Goal: Transaction & Acquisition: Purchase product/service

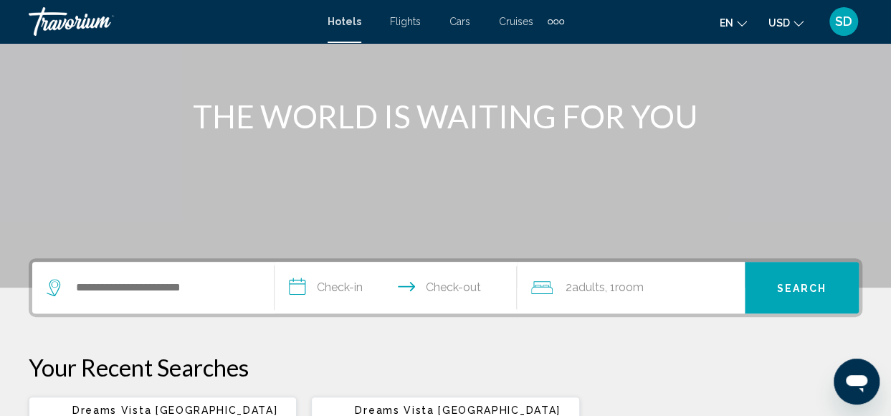
scroll to position [143, 0]
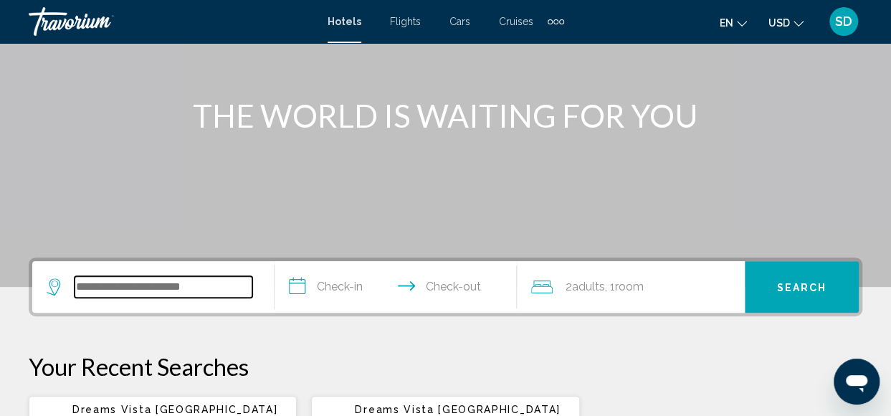
click at [132, 292] on input "Search widget" at bounding box center [164, 287] width 178 height 22
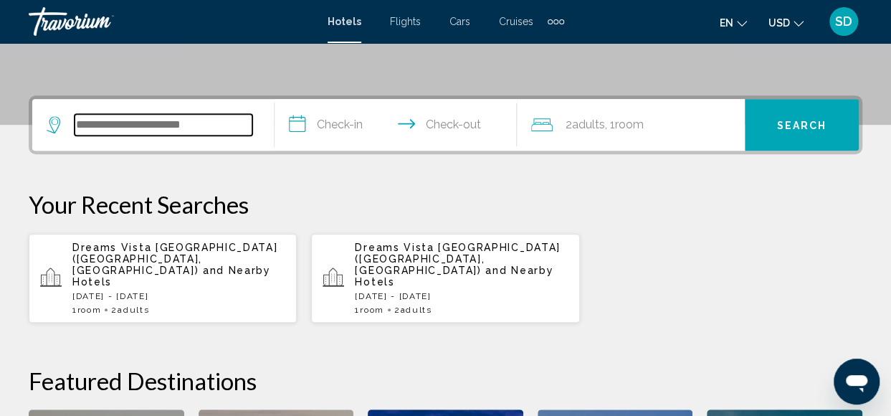
scroll to position [354, 0]
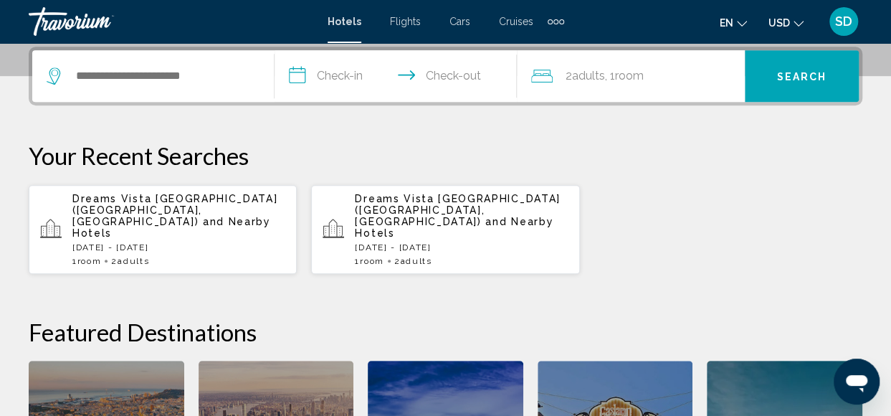
click at [145, 210] on span "Dreams Vista [GEOGRAPHIC_DATA] ([GEOGRAPHIC_DATA], [GEOGRAPHIC_DATA])" at bounding box center [174, 210] width 205 height 34
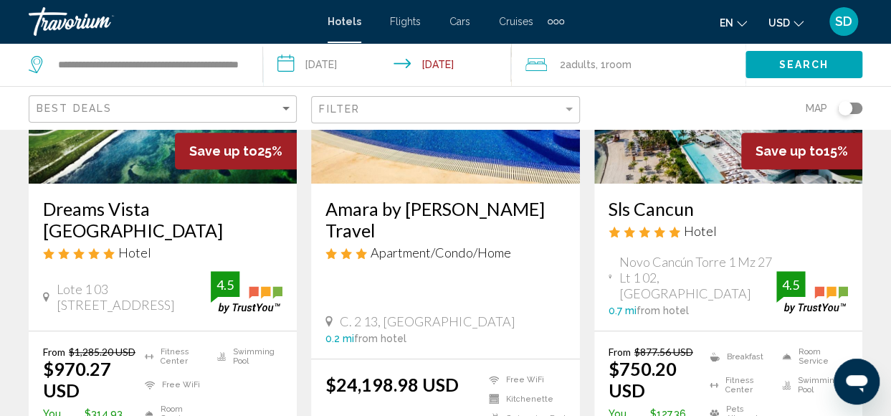
scroll to position [287, 0]
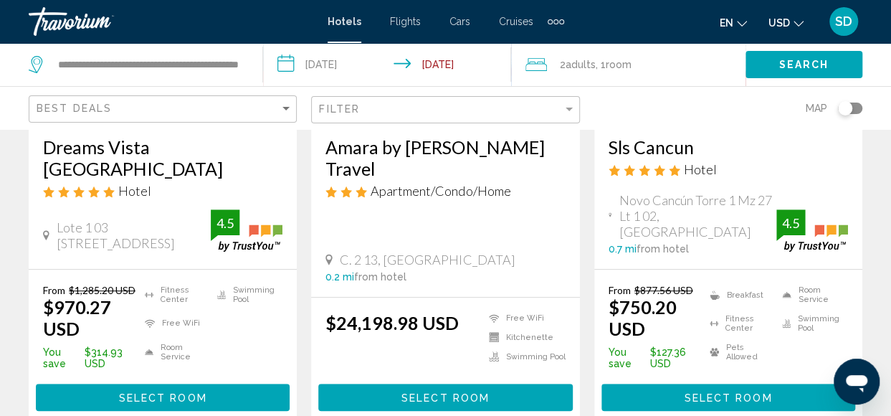
click at [123, 141] on h3 "Dreams Vista [GEOGRAPHIC_DATA]" at bounding box center [163, 157] width 240 height 43
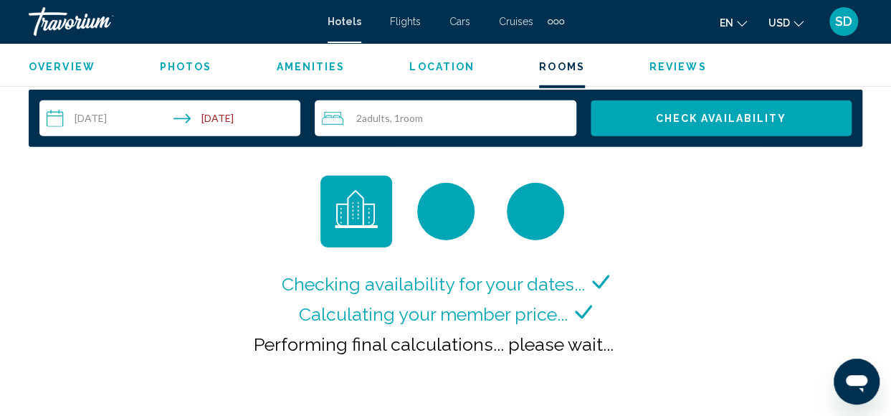
scroll to position [2111, 0]
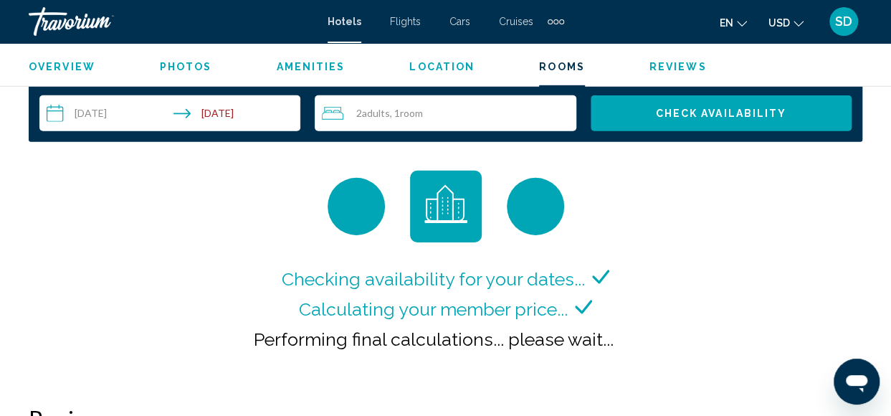
click at [64, 110] on input "**********" at bounding box center [172, 115] width 267 height 40
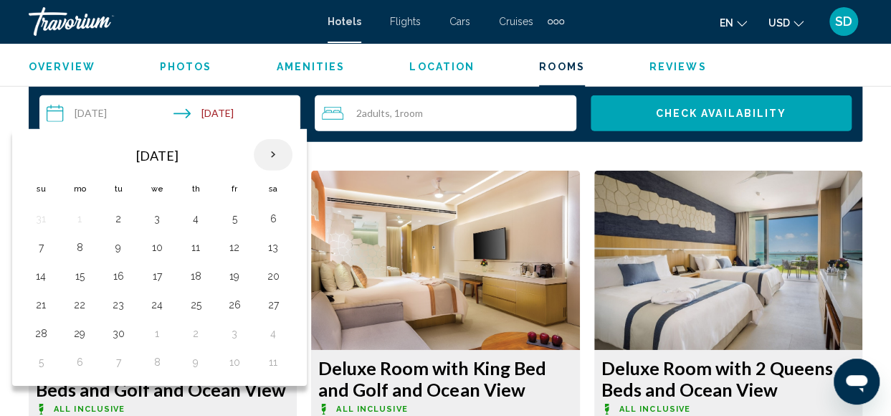
click at [271, 153] on th "Next month" at bounding box center [273, 155] width 39 height 32
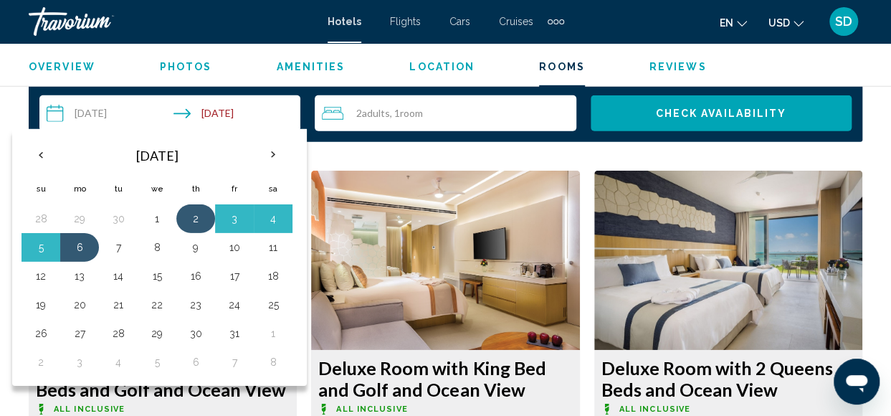
click at [192, 221] on button "2" at bounding box center [195, 219] width 23 height 20
click at [39, 250] on button "5" at bounding box center [40, 247] width 23 height 20
type input "**********"
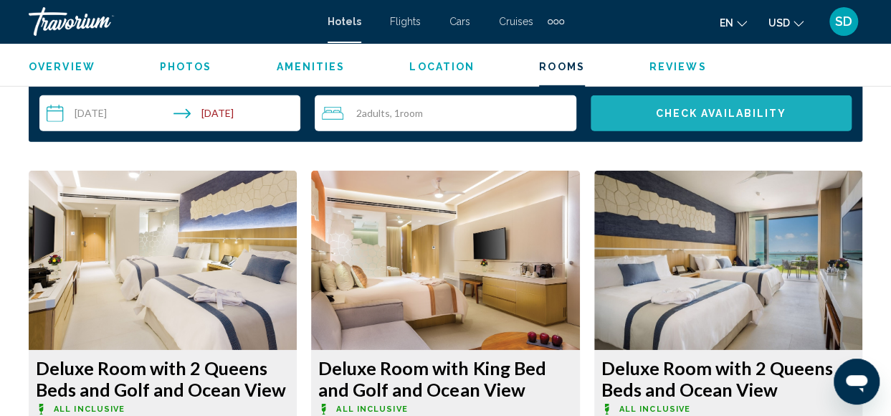
click at [690, 108] on span "Check Availability" at bounding box center [720, 113] width 131 height 11
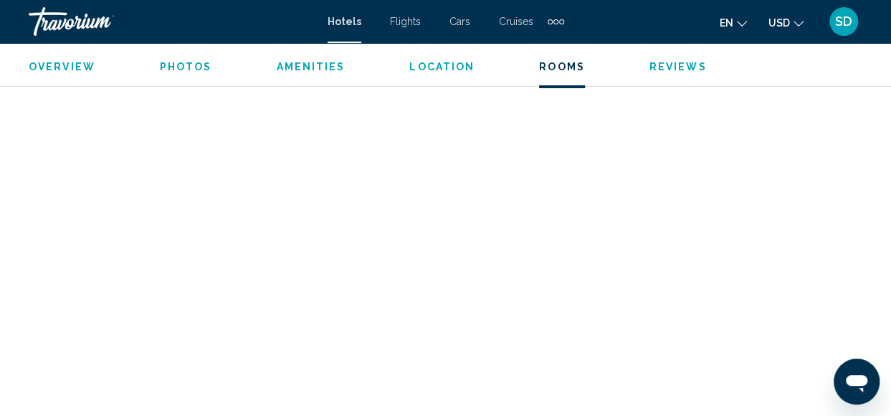
scroll to position [2206, 0]
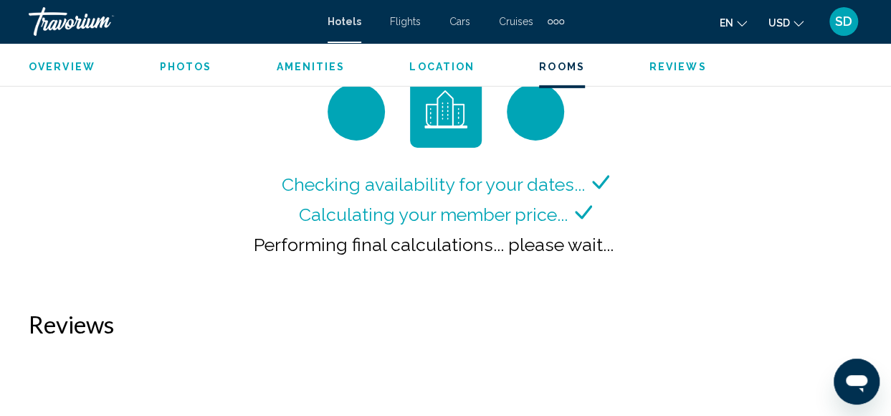
click at [559, 62] on span "Rooms" at bounding box center [562, 66] width 46 height 11
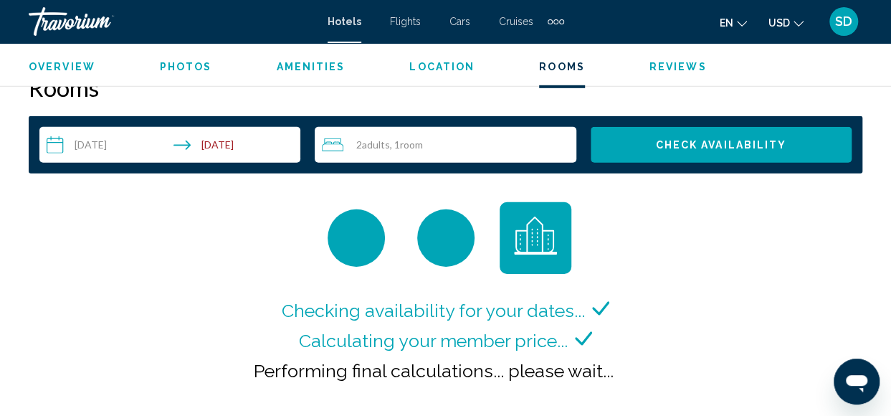
scroll to position [1919, 0]
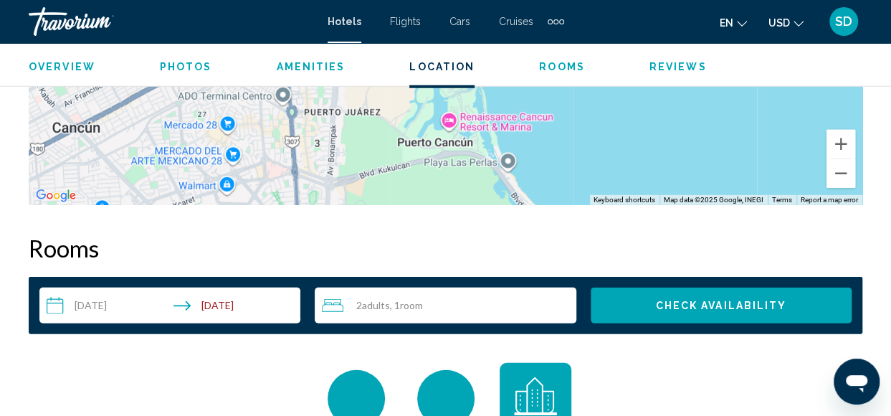
click at [60, 68] on span "Overview" at bounding box center [62, 66] width 67 height 11
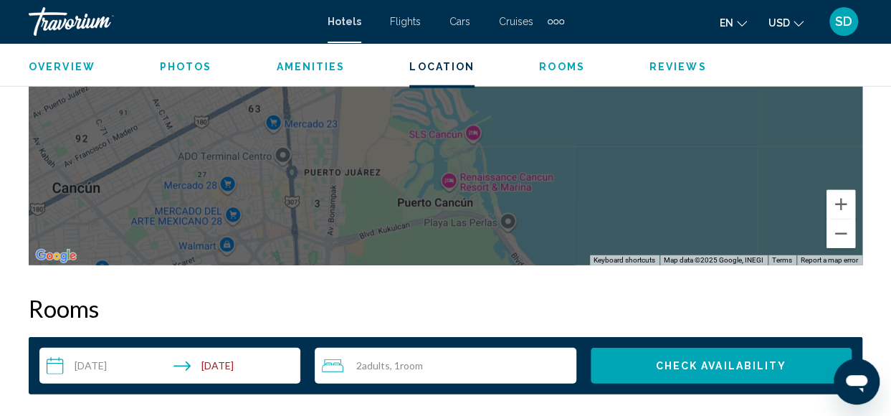
scroll to position [1786, 0]
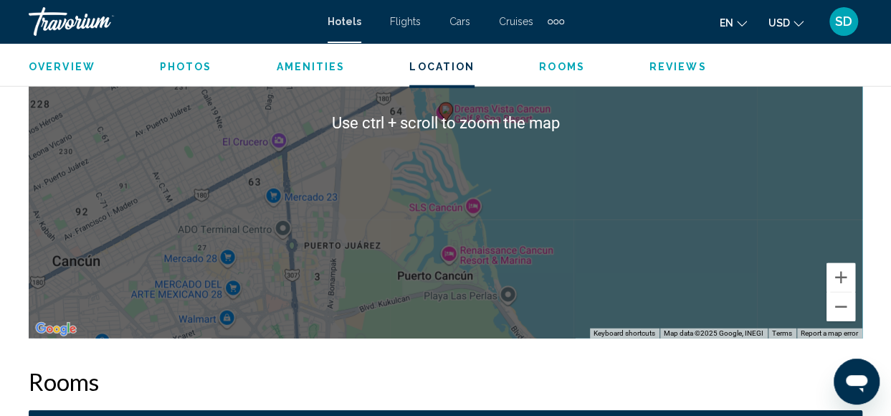
click at [186, 71] on span "Photos" at bounding box center [186, 66] width 52 height 11
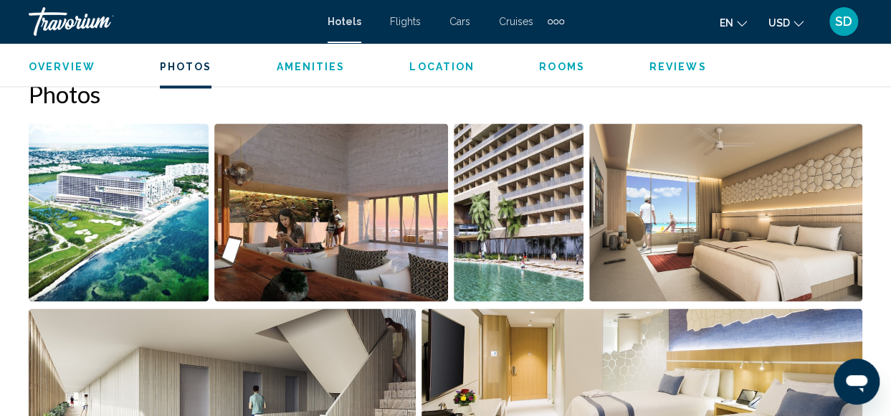
scroll to position [952, 0]
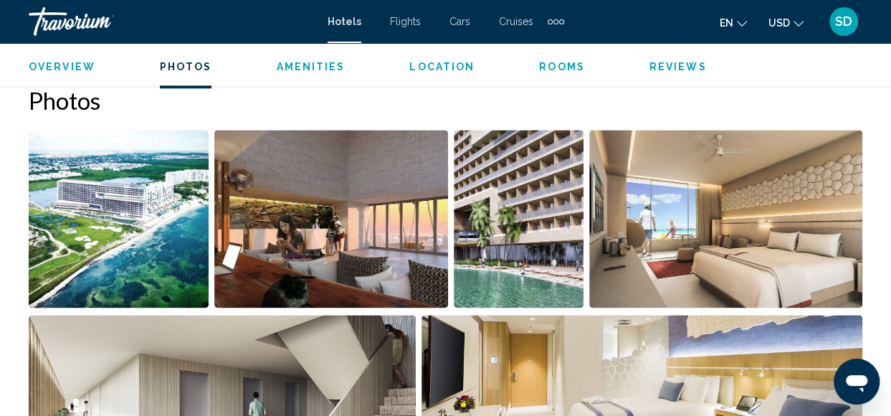
click at [304, 64] on span "Amenities" at bounding box center [310, 66] width 69 height 11
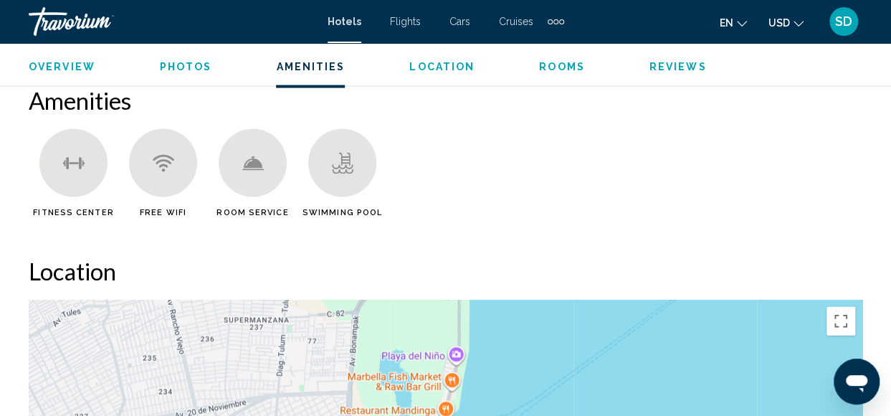
click at [433, 61] on span "Location" at bounding box center [441, 66] width 65 height 11
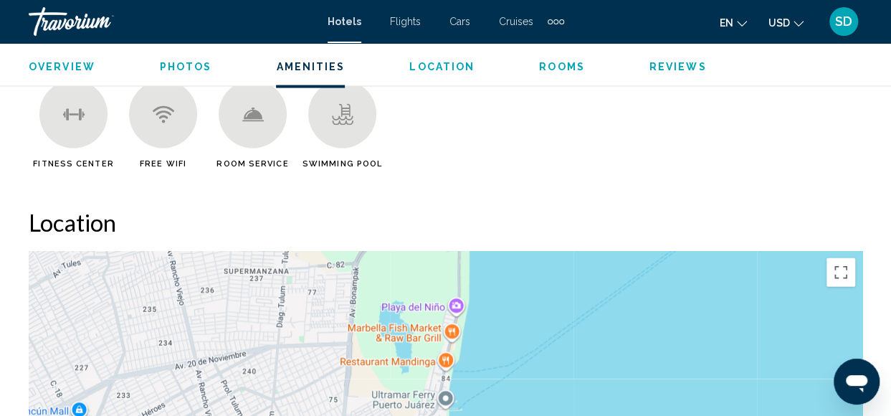
scroll to position [1565, 0]
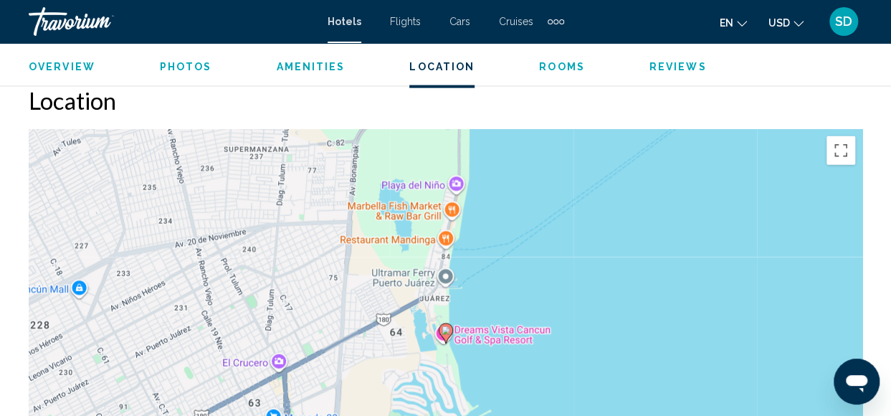
click at [567, 65] on span "Rooms" at bounding box center [562, 66] width 46 height 11
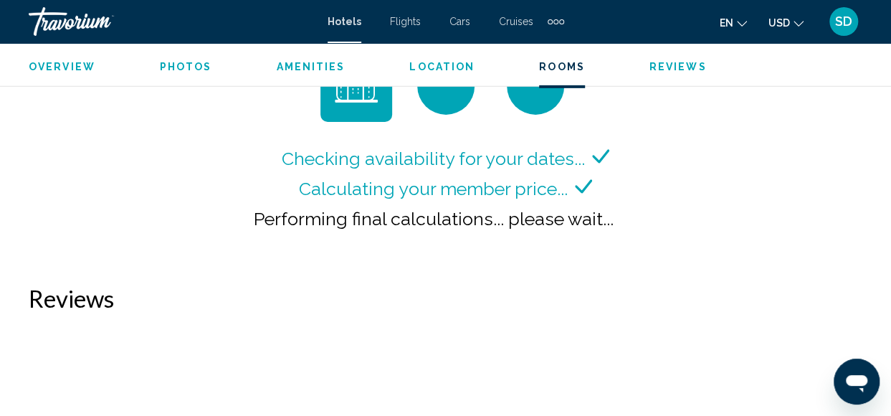
scroll to position [2134, 0]
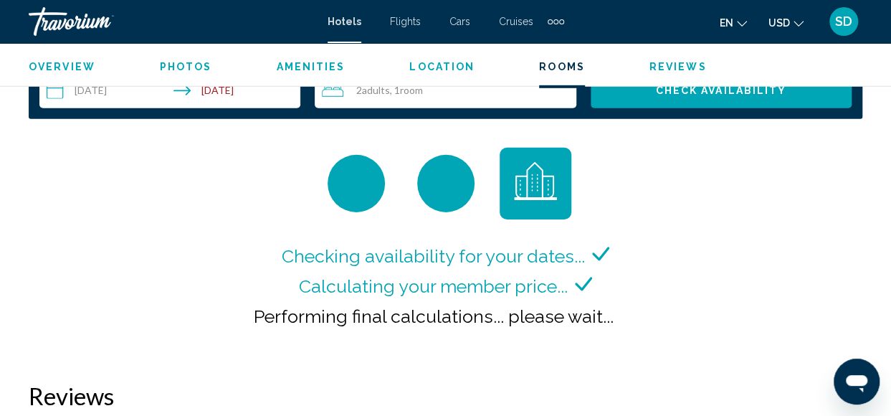
click at [678, 66] on span "Reviews" at bounding box center [678, 66] width 57 height 11
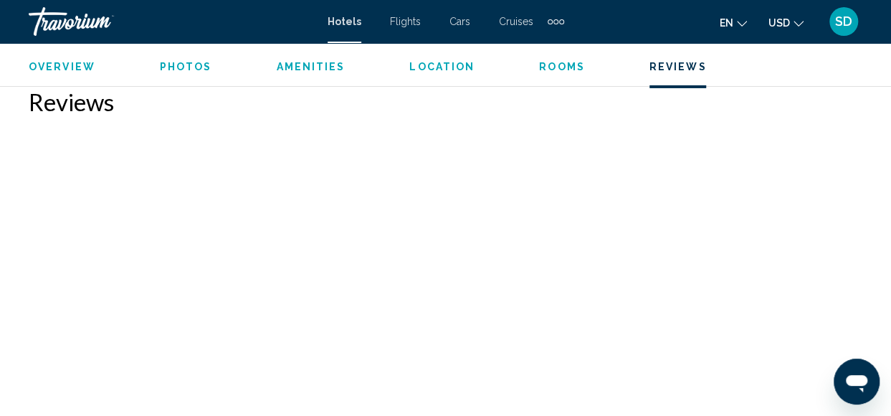
scroll to position [2430, 0]
click at [558, 71] on span "Rooms" at bounding box center [562, 66] width 46 height 11
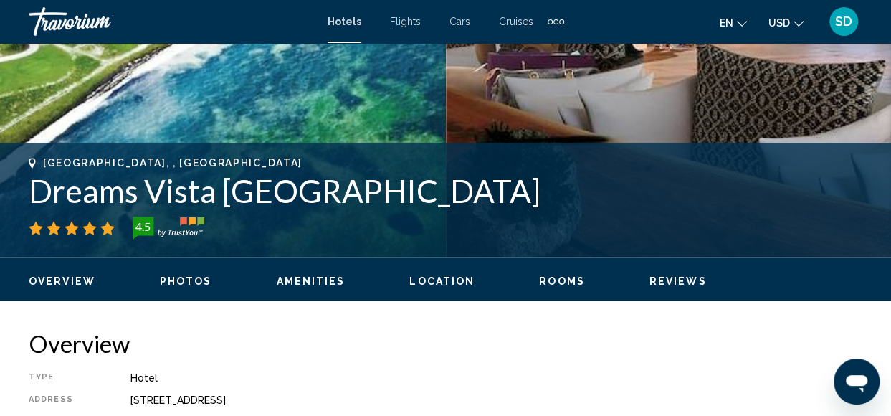
scroll to position [556, 0]
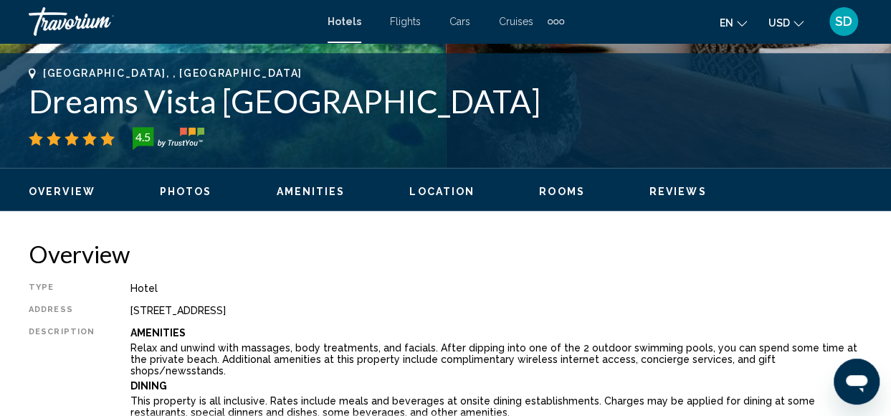
click at [559, 191] on span "Rooms" at bounding box center [562, 191] width 46 height 11
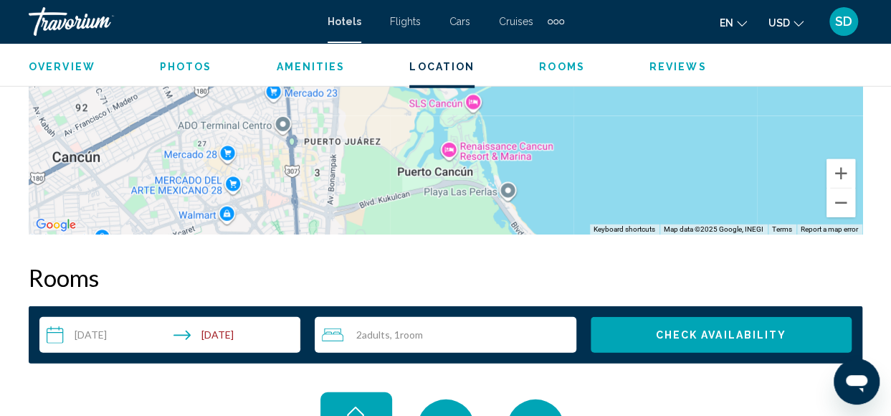
scroll to position [2066, 0]
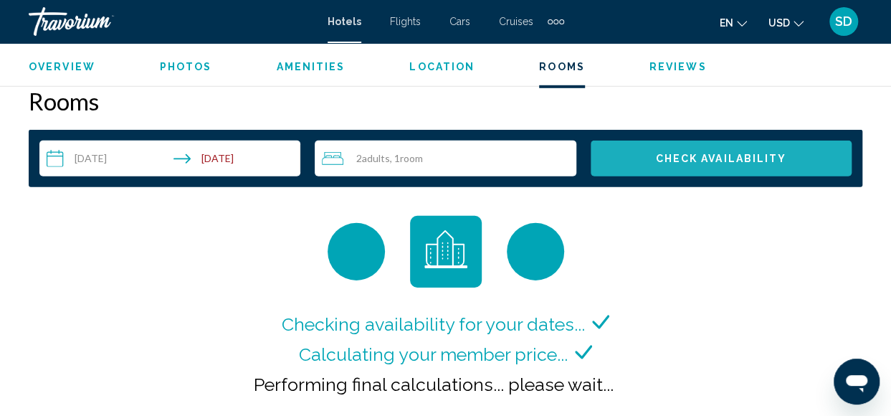
click at [729, 161] on span "Check Availability" at bounding box center [720, 158] width 131 height 11
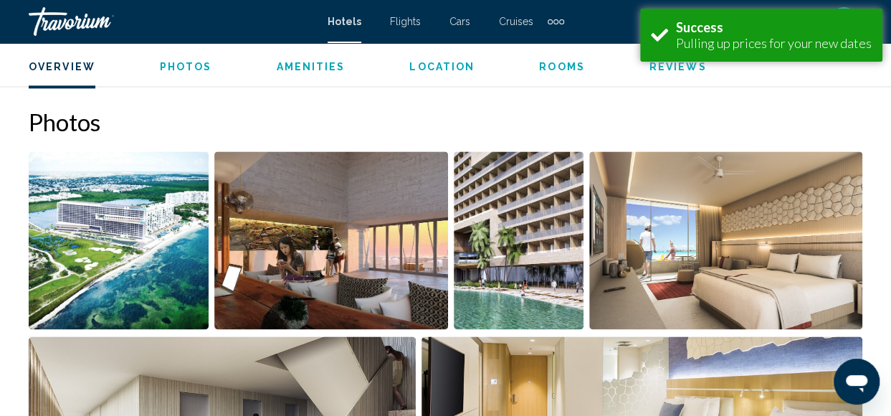
scroll to position [772, 0]
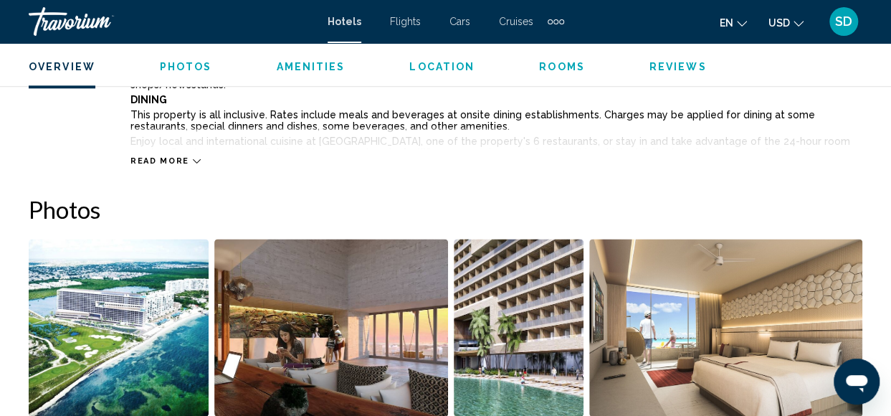
click at [556, 62] on span "Rooms" at bounding box center [562, 66] width 46 height 11
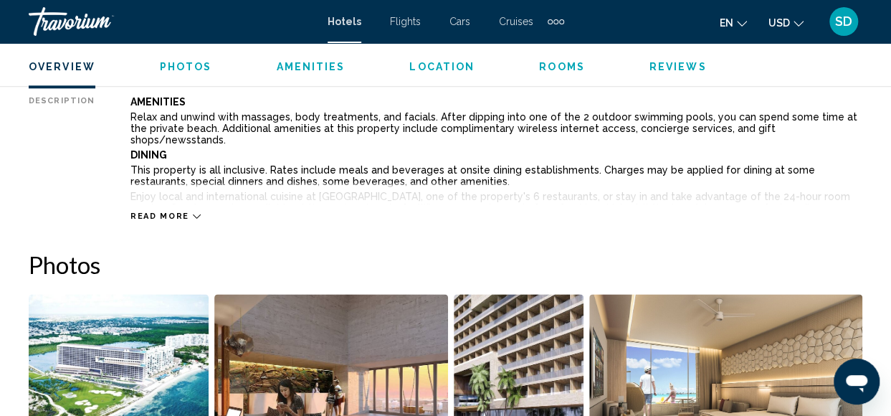
scroll to position [789, 0]
drag, startPoint x: 177, startPoint y: 212, endPoint x: 189, endPoint y: 211, distance: 12.3
click at [183, 212] on div "Read more" at bounding box center [166, 215] width 70 height 9
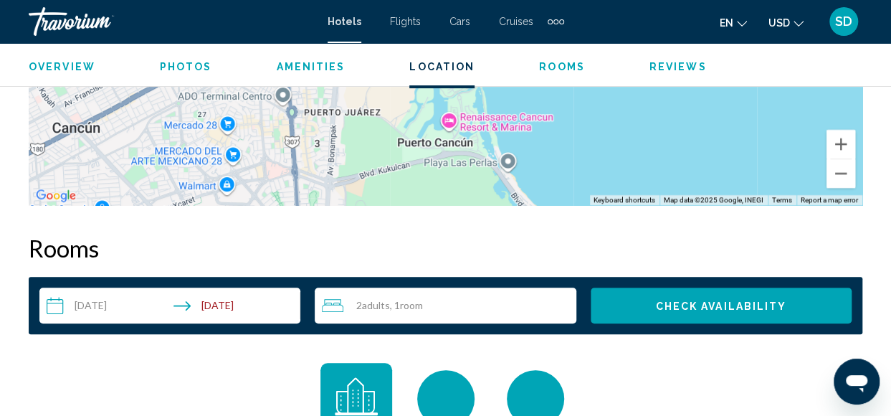
scroll to position [2869, 0]
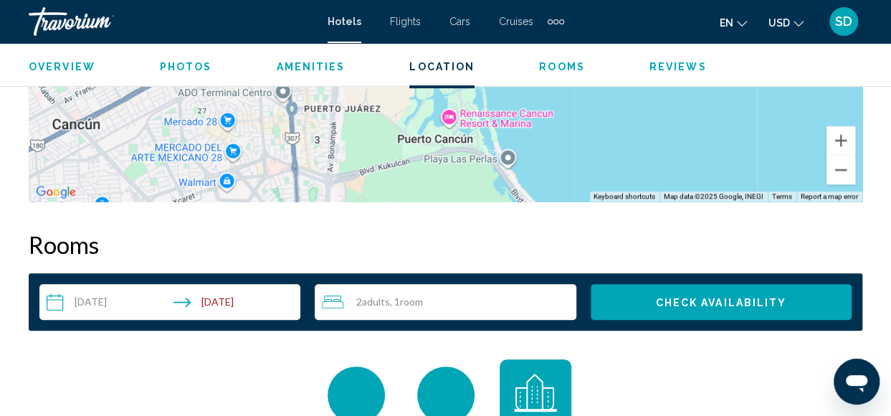
drag, startPoint x: 105, startPoint y: 203, endPoint x: 161, endPoint y: 204, distance: 55.9
click at [108, 230] on h2 "Rooms" at bounding box center [446, 244] width 834 height 29
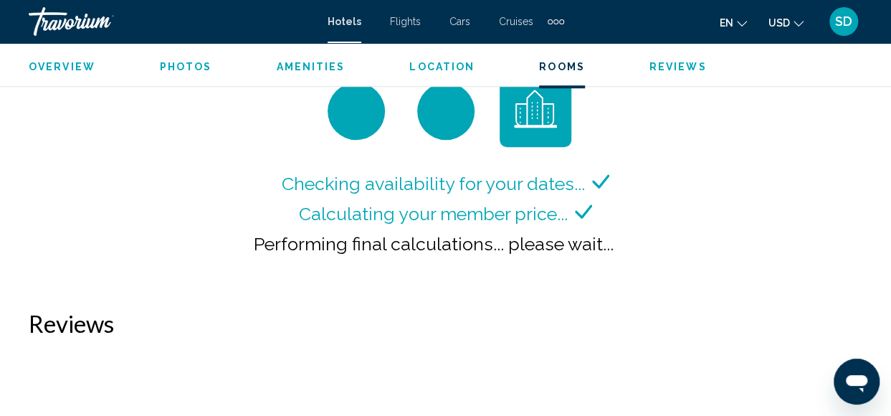
scroll to position [3155, 0]
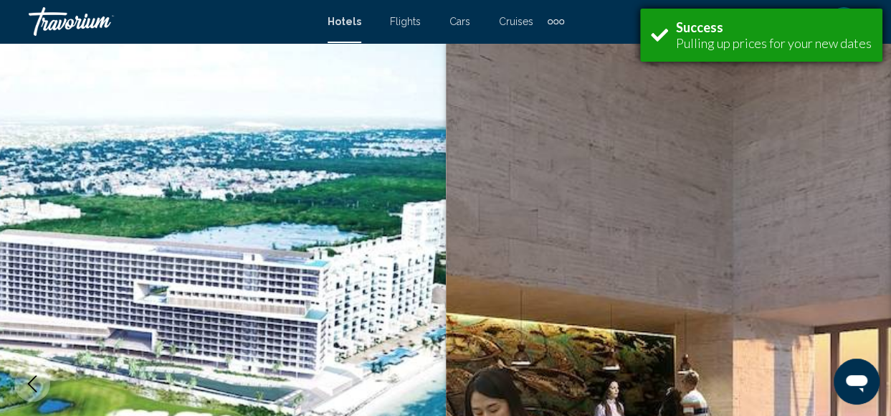
click at [760, 42] on div "Pulling up prices for your new dates" at bounding box center [774, 43] width 196 height 16
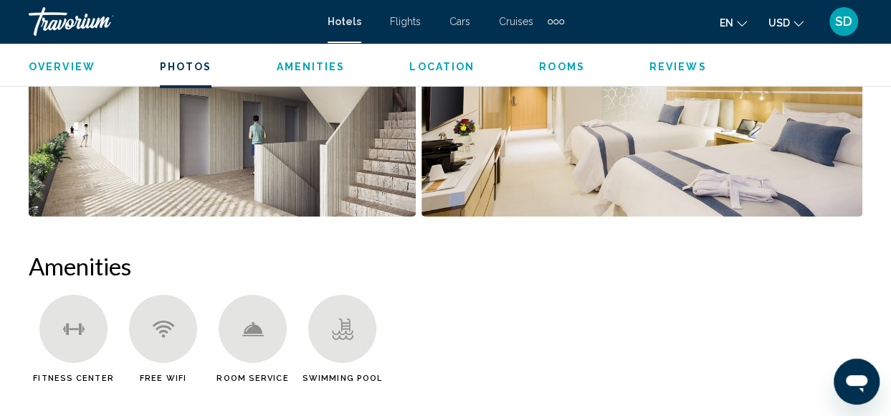
scroll to position [2174, 0]
click at [52, 57] on ul "Overview Photos Amenities Location Rooms Reviews Check Availability" at bounding box center [446, 65] width 834 height 16
click at [57, 68] on span "Overview" at bounding box center [62, 66] width 67 height 11
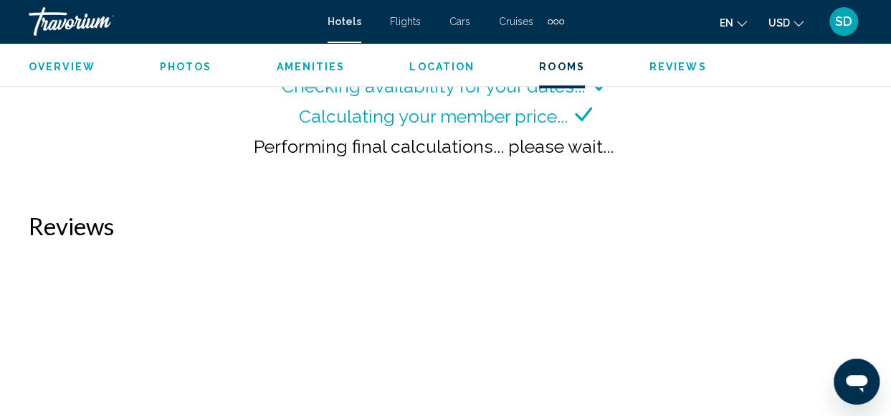
scroll to position [3077, 0]
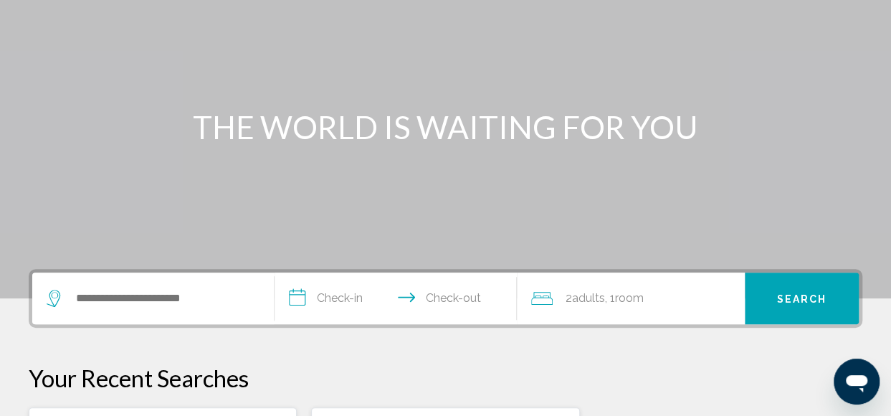
scroll to position [287, 0]
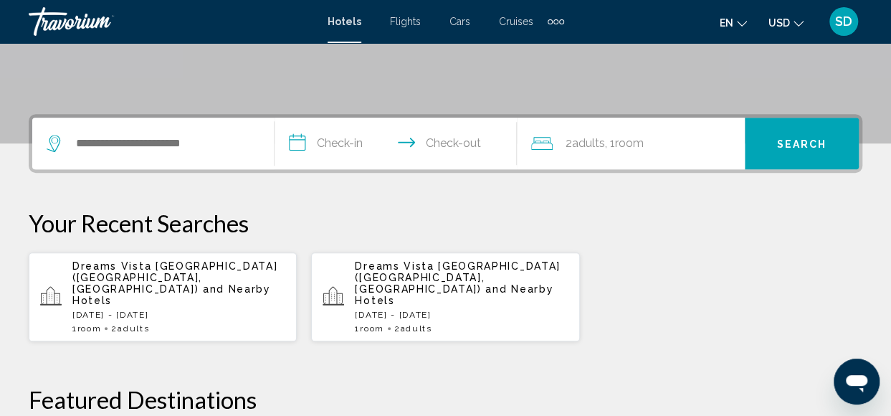
click at [125, 131] on div "Search widget" at bounding box center [153, 144] width 213 height 52
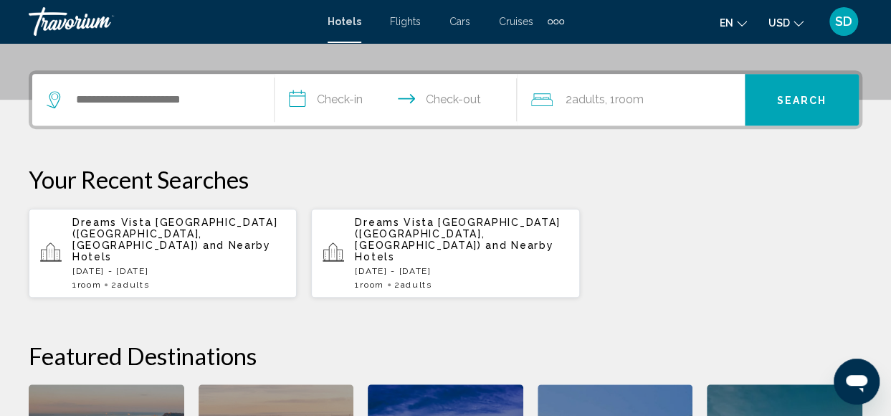
scroll to position [354, 0]
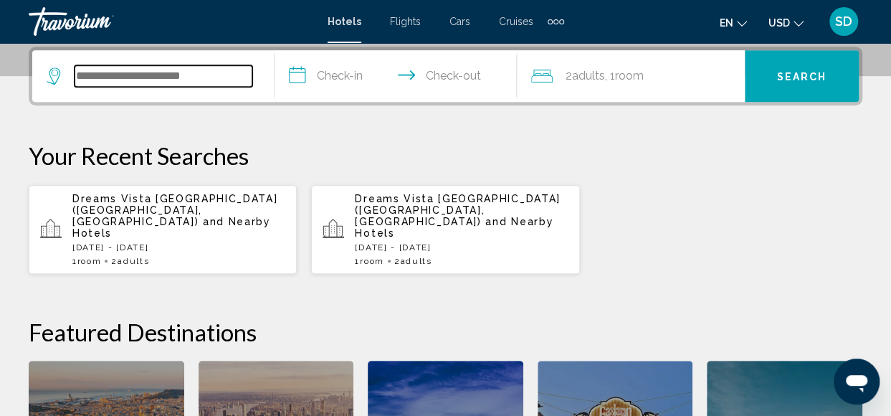
click at [169, 78] on input "Search widget" at bounding box center [164, 76] width 178 height 22
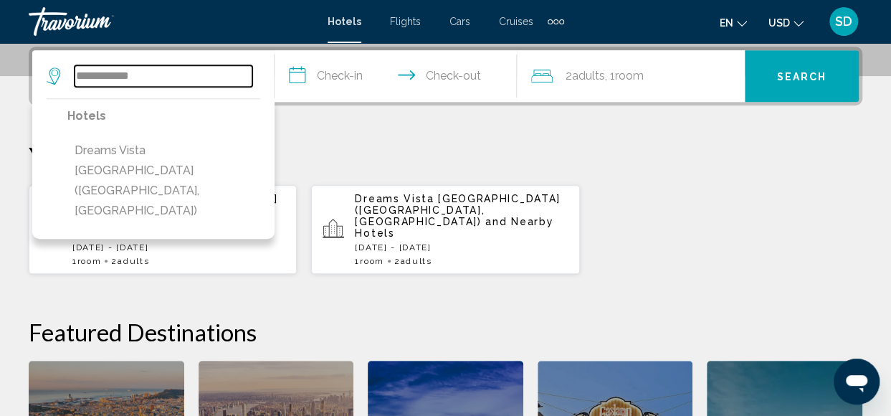
type input "**********"
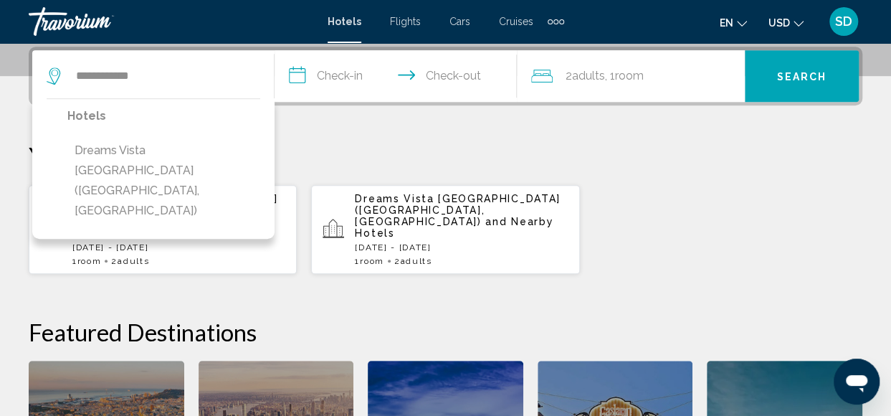
click at [176, 242] on div "Dreams Vista [GEOGRAPHIC_DATA] ([GEOGRAPHIC_DATA], [GEOGRAPHIC_DATA]) and Nearb…" at bounding box center [178, 229] width 213 height 73
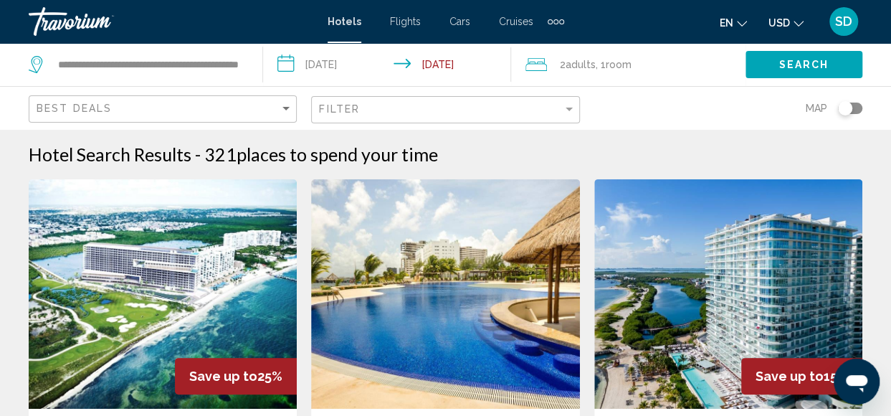
click at [809, 71] on button "Search" at bounding box center [804, 64] width 117 height 27
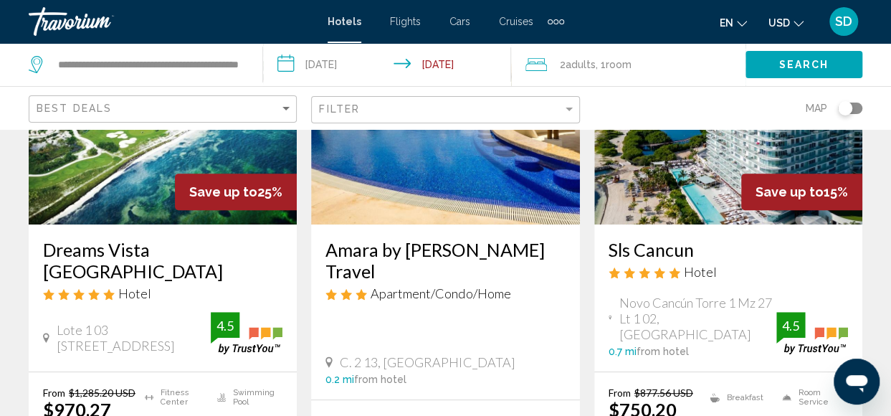
scroll to position [215, 0]
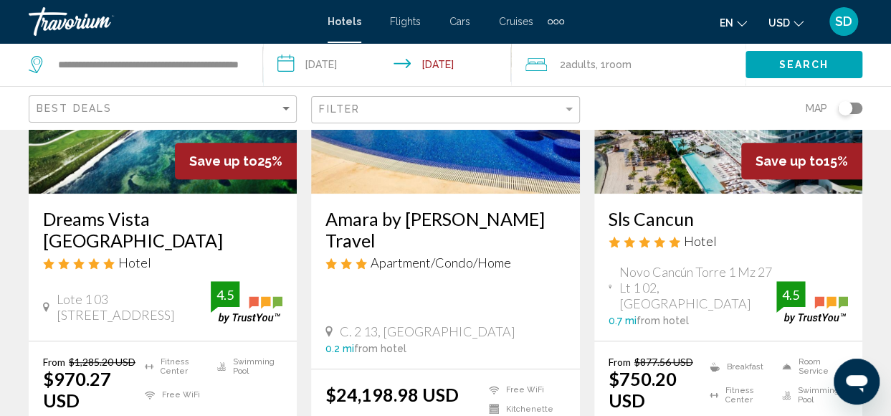
click at [159, 223] on h3 "Dreams Vista [GEOGRAPHIC_DATA]" at bounding box center [163, 229] width 240 height 43
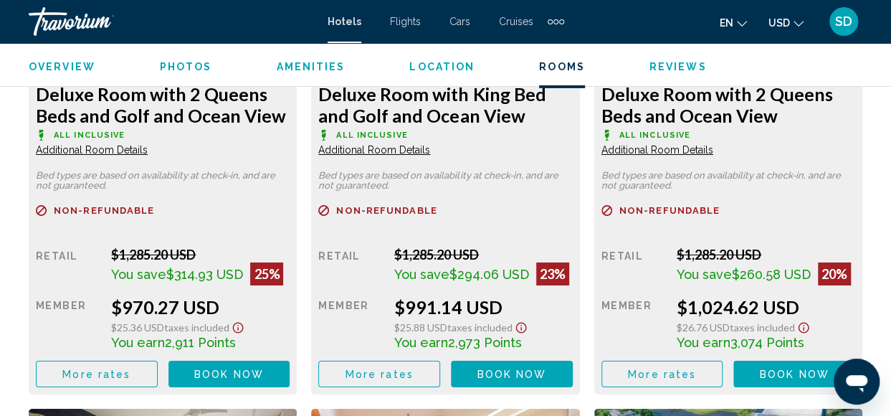
scroll to position [2418, 0]
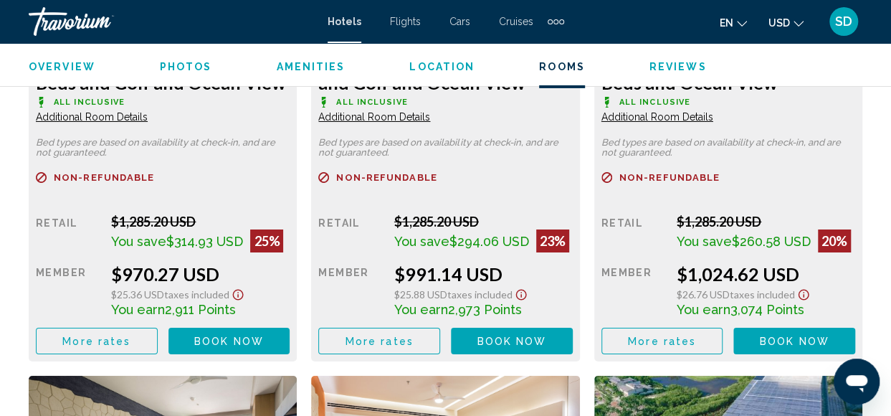
click at [128, 341] on span "More rates" at bounding box center [96, 341] width 68 height 11
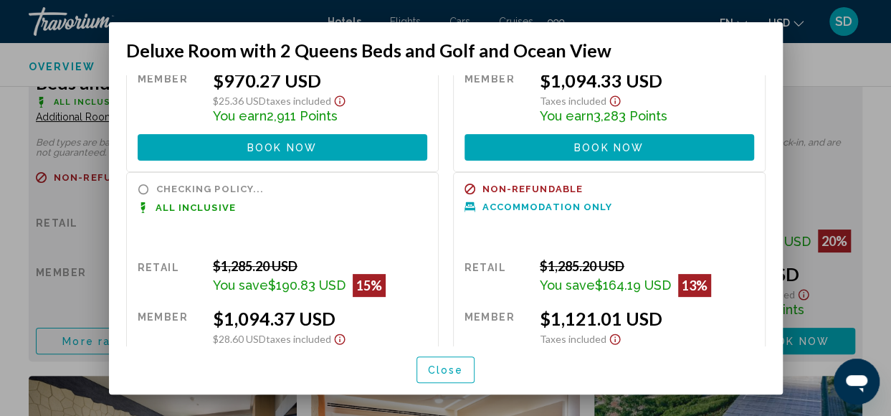
scroll to position [0, 0]
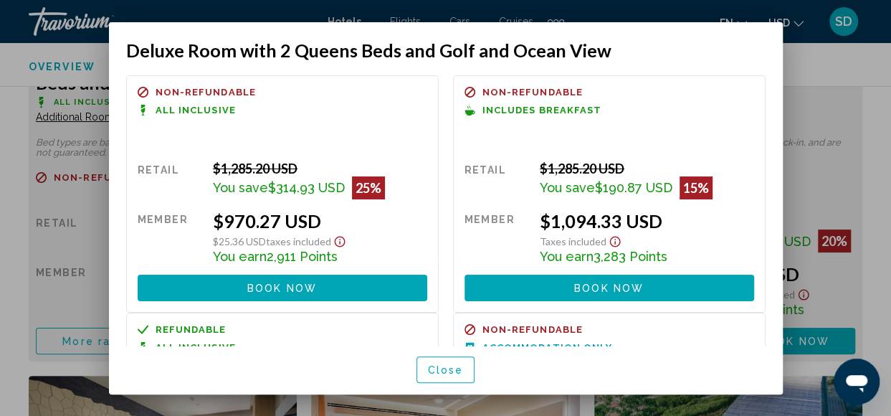
click at [341, 242] on icon "Show Taxes and Fees disclaimer" at bounding box center [339, 241] width 17 height 13
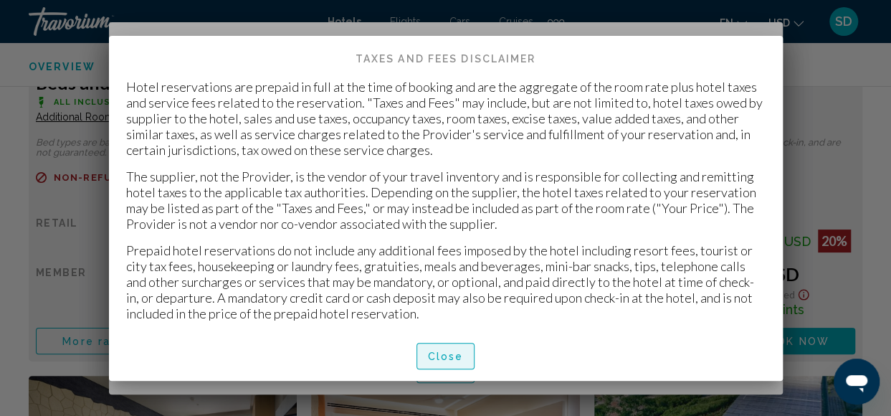
click at [452, 358] on span "Close" at bounding box center [446, 356] width 36 height 11
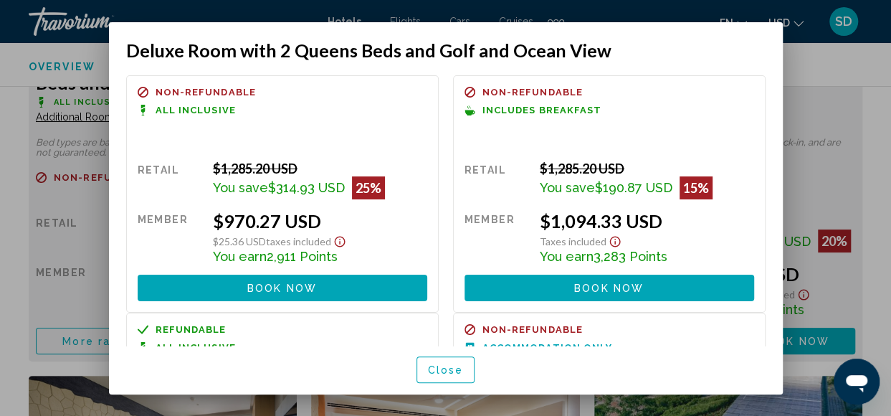
click at [766, 27] on mat-dialog-container "Deluxe Room with 2 Queens Beds and Golf and Ocean View Non-refundable All Inclu…" at bounding box center [446, 208] width 674 height 372
click at [125, 28] on mat-dialog-container "Deluxe Room with 2 Queens Beds and Golf and Ocean View Non-refundable All Inclu…" at bounding box center [446, 208] width 674 height 372
click at [9, 49] on div at bounding box center [445, 208] width 891 height 416
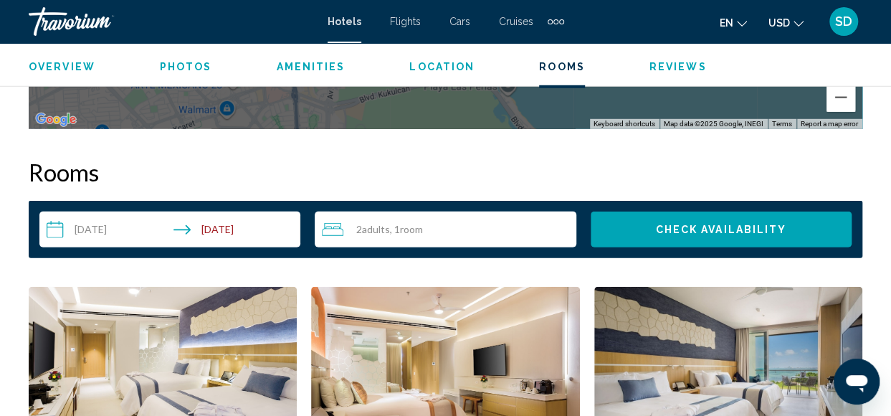
scroll to position [2060, 0]
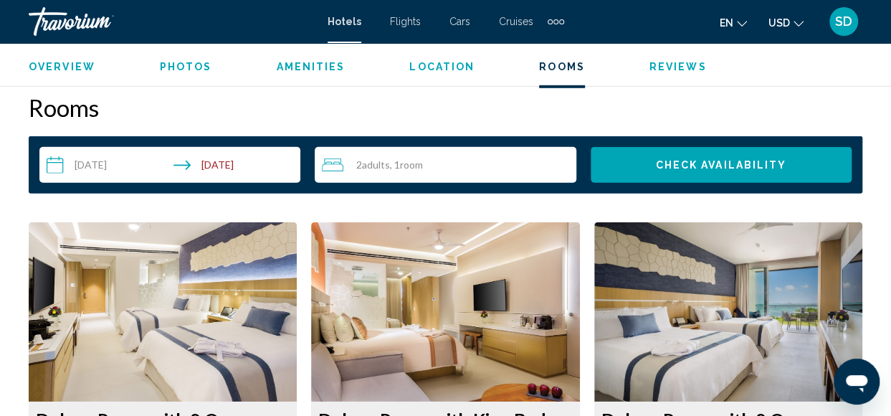
click at [234, 163] on input "**********" at bounding box center [172, 167] width 267 height 40
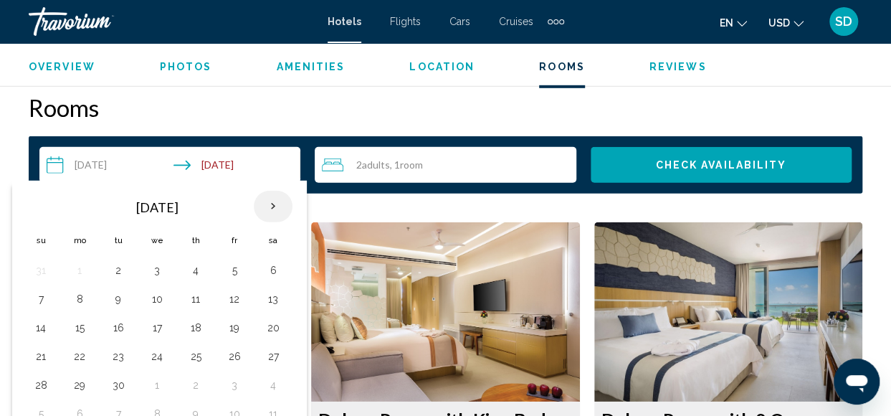
click at [271, 205] on th "Next month" at bounding box center [273, 207] width 39 height 32
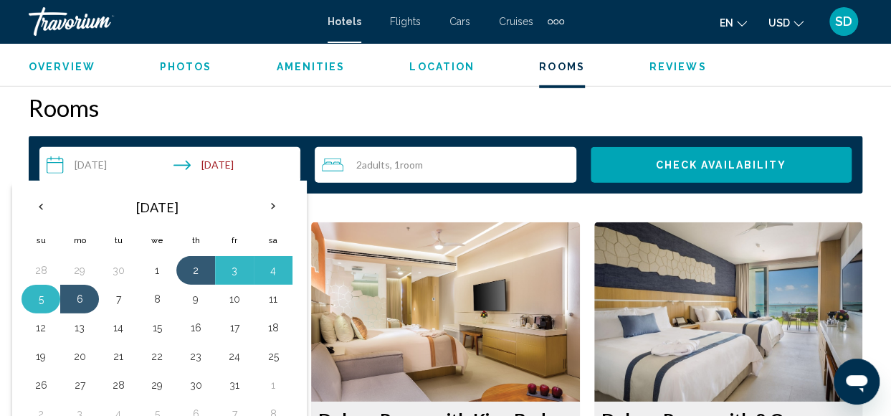
drag, startPoint x: 39, startPoint y: 296, endPoint x: 50, endPoint y: 294, distance: 11.7
click at [39, 295] on button "5" at bounding box center [40, 299] width 23 height 20
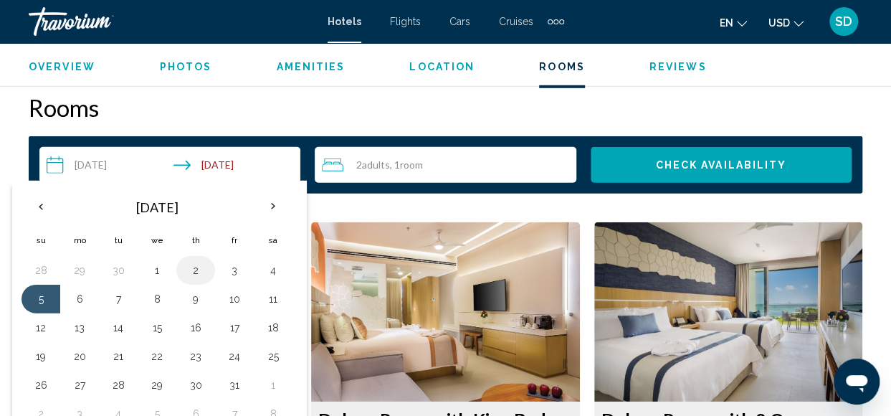
click at [196, 263] on button "2" at bounding box center [195, 270] width 23 height 20
type input "**********"
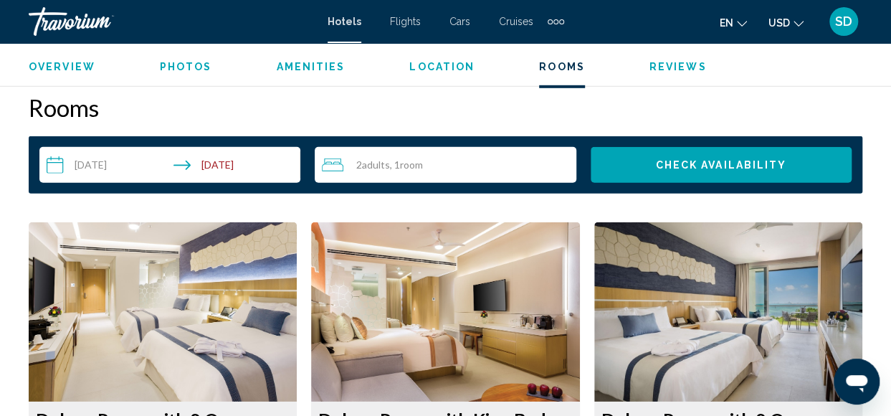
click at [697, 161] on span "Check Availability" at bounding box center [720, 165] width 131 height 11
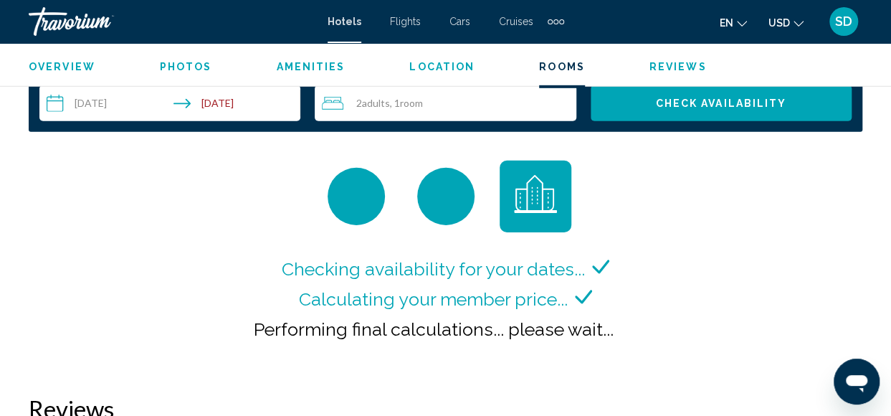
scroll to position [2134, 0]
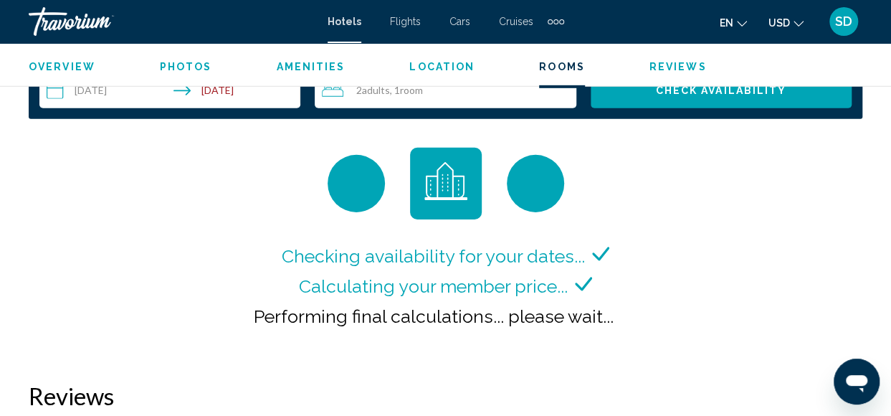
click at [343, 21] on span "Hotels" at bounding box center [345, 21] width 34 height 11
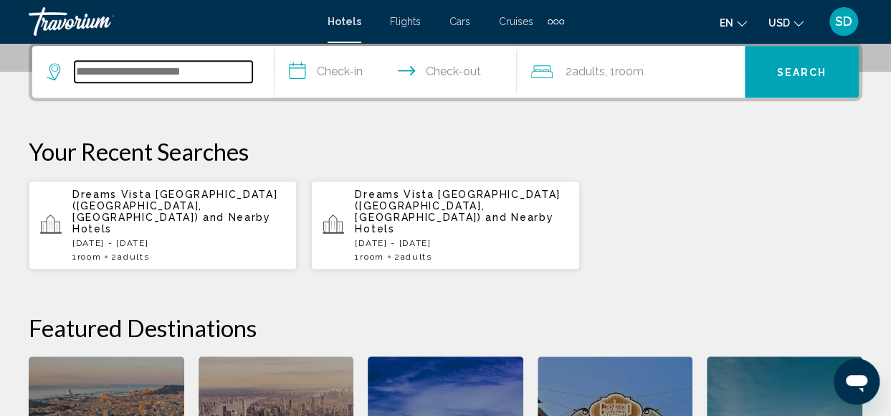
click at [115, 61] on input "Search widget" at bounding box center [164, 72] width 178 height 22
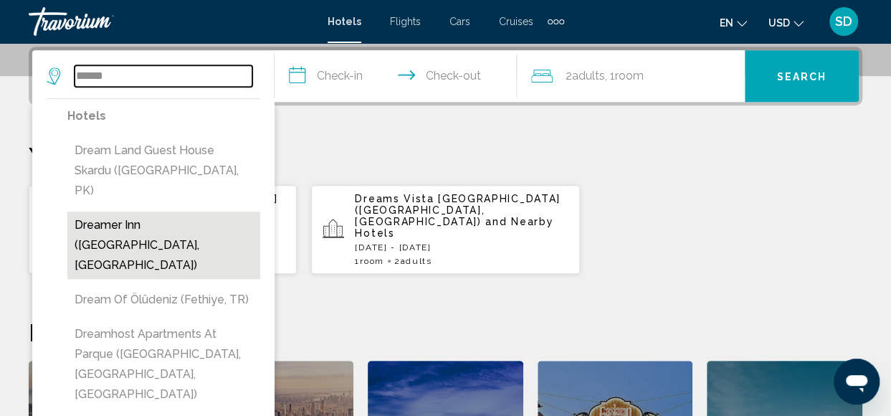
scroll to position [426, 0]
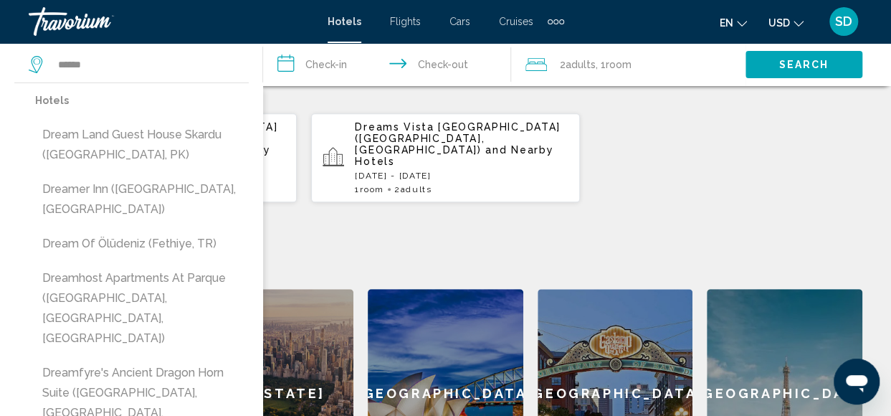
click at [6, 54] on app-destination-search "****** Hotels Dream Land Guest House skardu ([GEOGRAPHIC_DATA], PK) [GEOGRAPHIC…" at bounding box center [131, 64] width 263 height 43
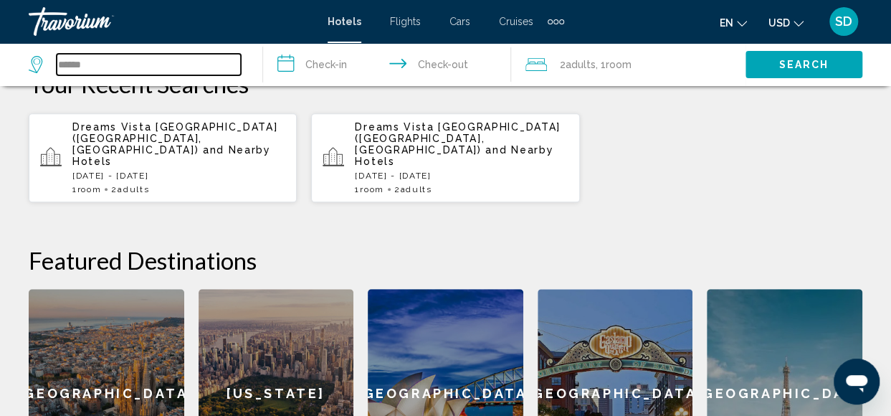
drag, startPoint x: 98, startPoint y: 62, endPoint x: 121, endPoint y: 65, distance: 23.1
click at [99, 63] on input "******" at bounding box center [149, 65] width 184 height 22
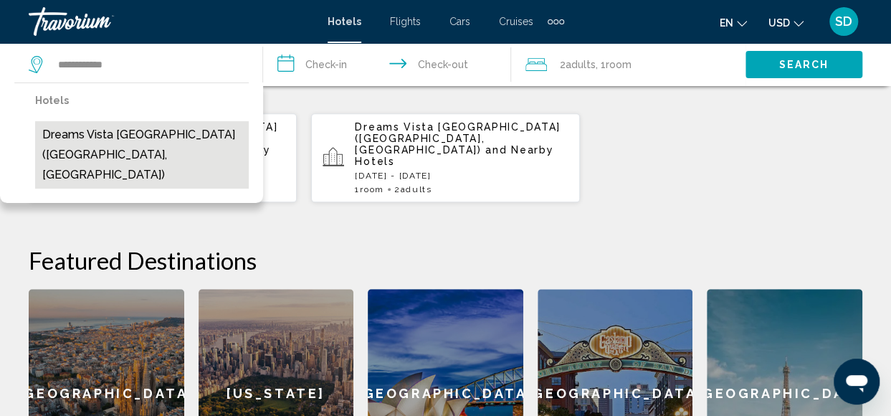
click at [149, 131] on button "Dreams Vista [GEOGRAPHIC_DATA] ([GEOGRAPHIC_DATA], [GEOGRAPHIC_DATA])" at bounding box center [142, 154] width 214 height 67
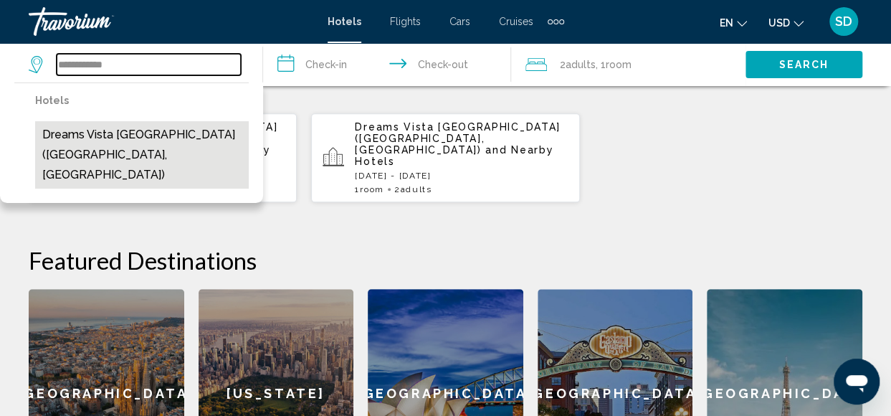
type input "**********"
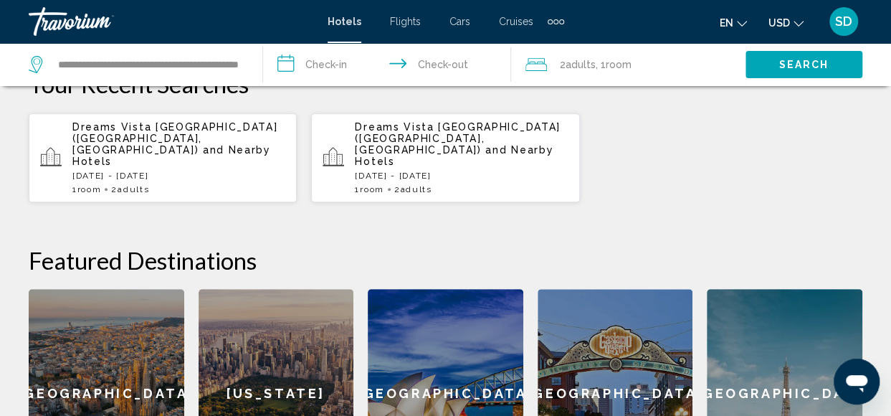
click at [334, 61] on input "**********" at bounding box center [390, 66] width 255 height 47
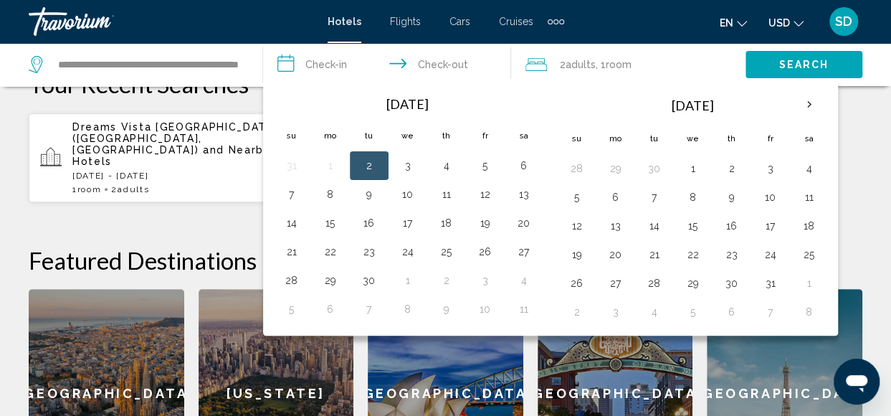
click at [364, 163] on button "2" at bounding box center [369, 166] width 23 height 20
drag, startPoint x: 447, startPoint y: 59, endPoint x: 440, endPoint y: 74, distance: 16.7
click at [447, 60] on input "**********" at bounding box center [390, 66] width 255 height 47
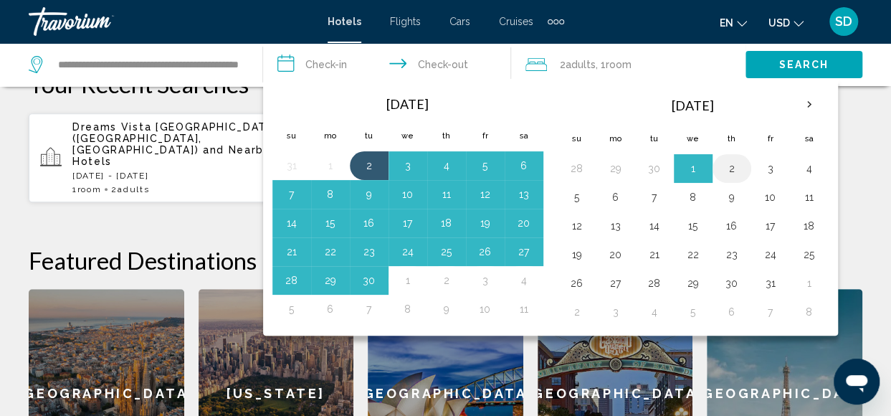
click at [726, 166] on button "2" at bounding box center [732, 168] width 23 height 20
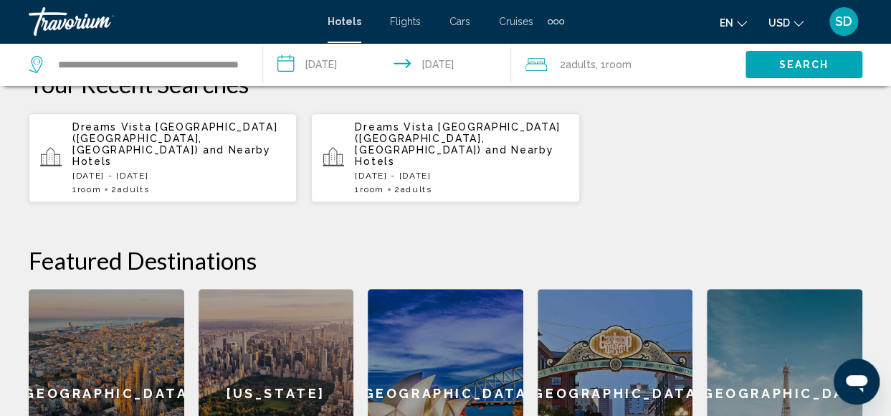
click at [346, 70] on input "**********" at bounding box center [390, 66] width 255 height 47
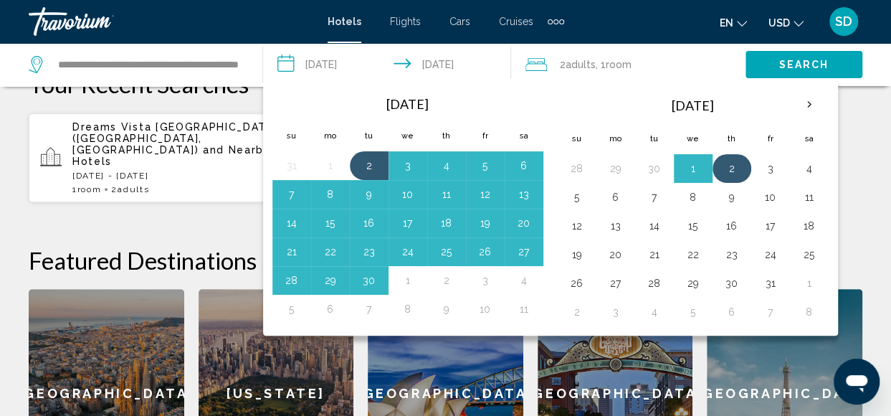
click at [729, 172] on button "2" at bounding box center [732, 168] width 23 height 20
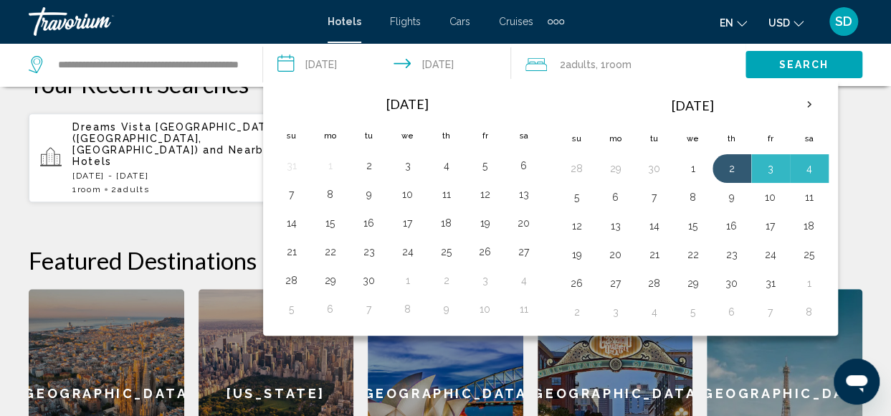
click at [577, 191] on button "5" at bounding box center [577, 197] width 23 height 20
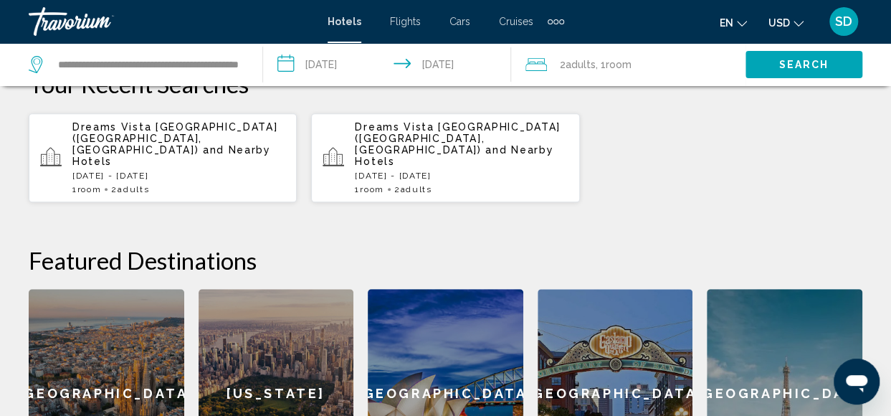
type input "**********"
click at [793, 61] on span "Search" at bounding box center [805, 65] width 50 height 11
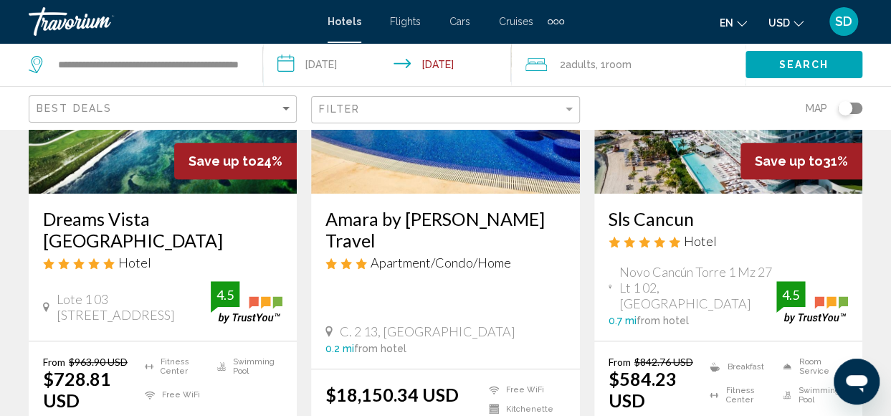
scroll to position [287, 0]
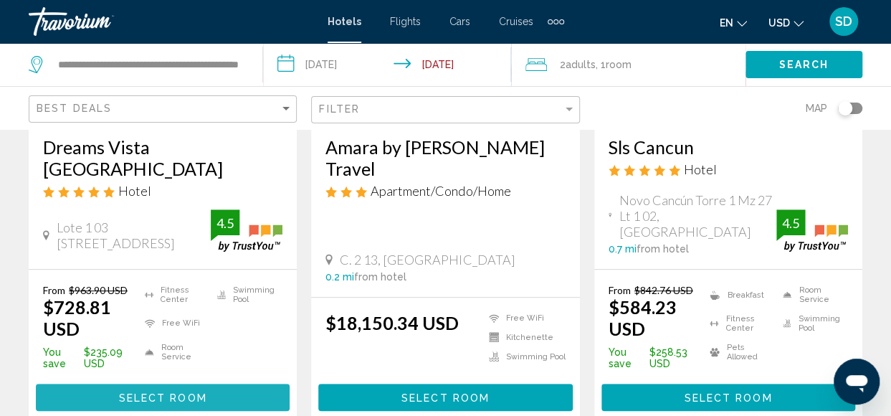
click at [194, 397] on span "Select Room" at bounding box center [163, 397] width 88 height 11
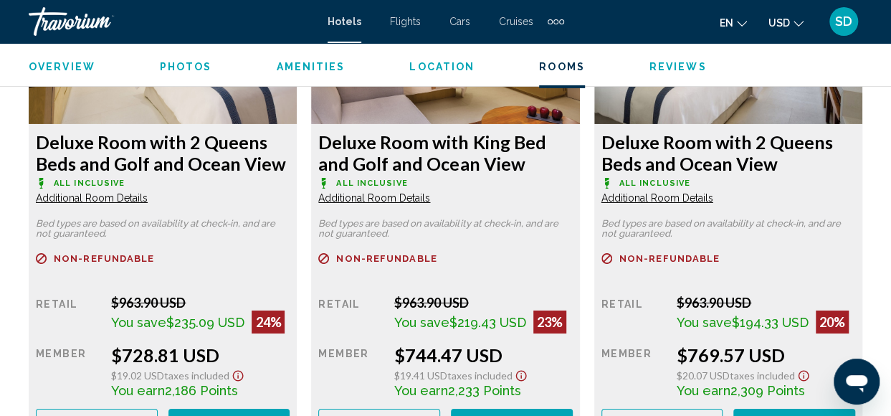
scroll to position [2369, 0]
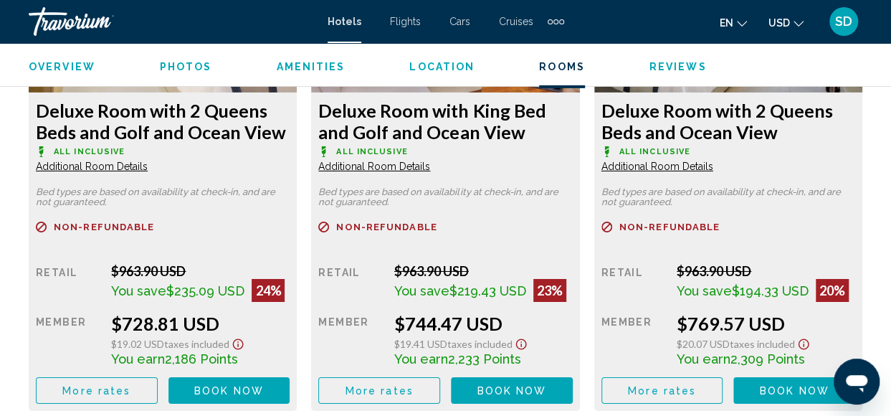
click at [264, 389] on span "Book now" at bounding box center [229, 390] width 70 height 11
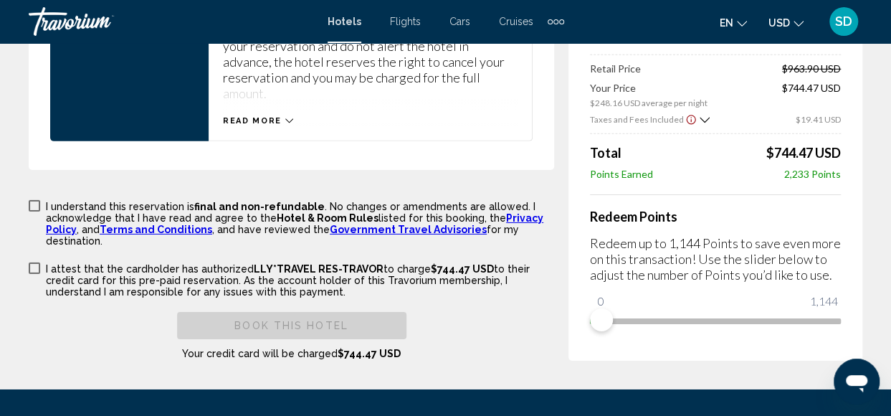
scroll to position [2182, 0]
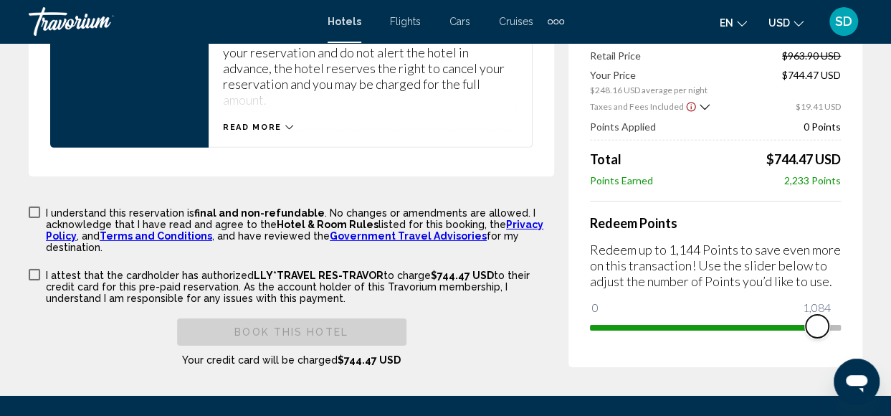
drag, startPoint x: 605, startPoint y: 312, endPoint x: 818, endPoint y: 328, distance: 212.9
click at [818, 328] on div "Price Summary Dreams Vista [GEOGRAPHIC_DATA] [DATE] - [DATE] - 3 Night Nights 2…" at bounding box center [716, 131] width 294 height 471
drag, startPoint x: 819, startPoint y: 312, endPoint x: 798, endPoint y: 317, distance: 21.4
click at [798, 317] on span "Main content" at bounding box center [798, 326] width 23 height 23
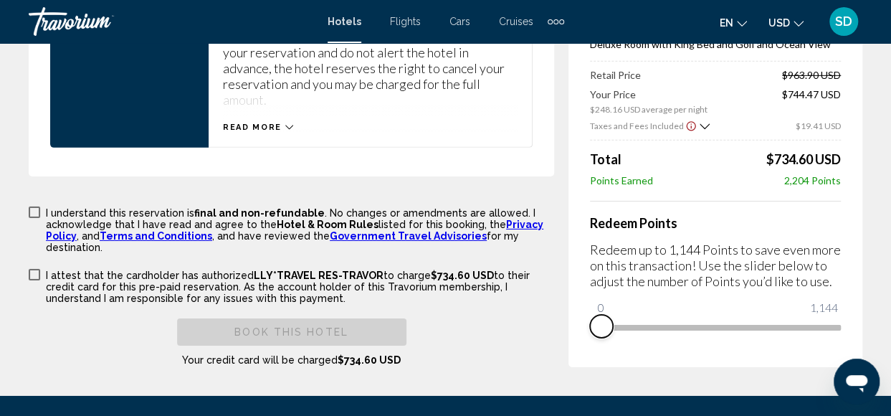
drag, startPoint x: 802, startPoint y: 315, endPoint x: 607, endPoint y: 332, distance: 196.5
click at [600, 334] on div "Price Summary Dreams Vista [GEOGRAPHIC_DATA] [DATE] - [DATE] - 3 Night Nights 2…" at bounding box center [716, 141] width 294 height 452
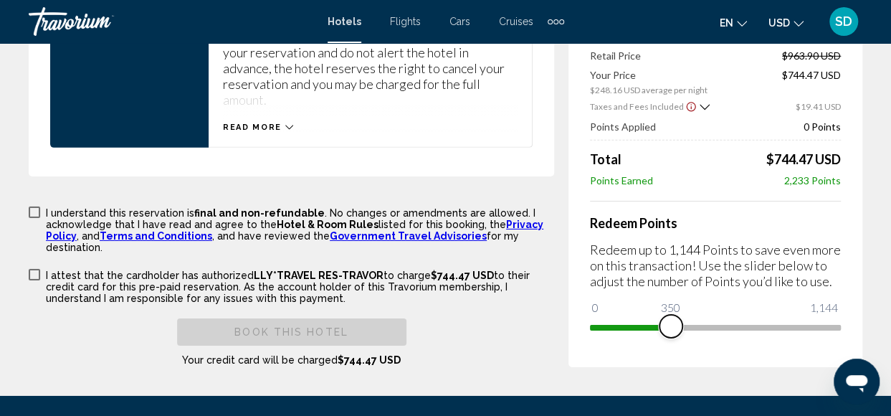
drag, startPoint x: 601, startPoint y: 312, endPoint x: 671, endPoint y: 320, distance: 70.7
click at [671, 320] on span "Main content" at bounding box center [671, 326] width 23 height 23
drag, startPoint x: 676, startPoint y: 313, endPoint x: 742, endPoint y: 317, distance: 66.1
click at [742, 317] on span "Main content" at bounding box center [741, 326] width 23 height 23
drag, startPoint x: 741, startPoint y: 312, endPoint x: 830, endPoint y: 322, distance: 90.2
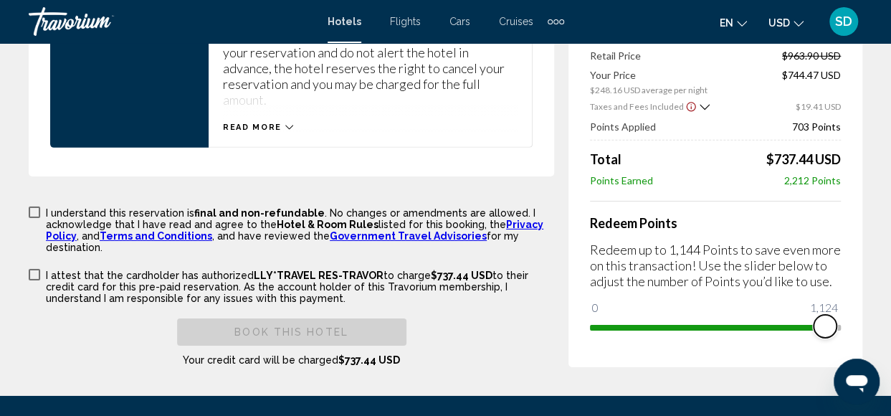
click at [830, 322] on span "Main content" at bounding box center [825, 326] width 23 height 23
drag, startPoint x: 829, startPoint y: 311, endPoint x: 718, endPoint y: 307, distance: 111.2
click at [717, 315] on span "Main content" at bounding box center [714, 326] width 23 height 23
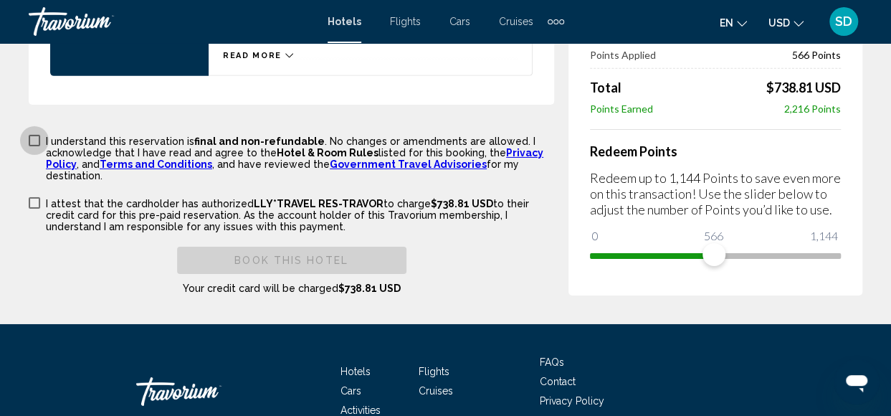
drag, startPoint x: 37, startPoint y: 133, endPoint x: 36, endPoint y: 147, distance: 13.7
click at [39, 135] on span "Main content" at bounding box center [34, 140] width 11 height 11
click at [36, 197] on span "Main content" at bounding box center [34, 202] width 11 height 11
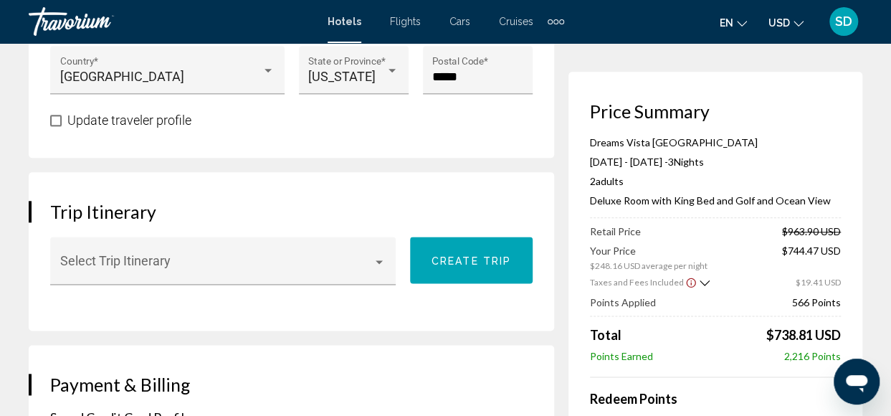
scroll to position [789, 0]
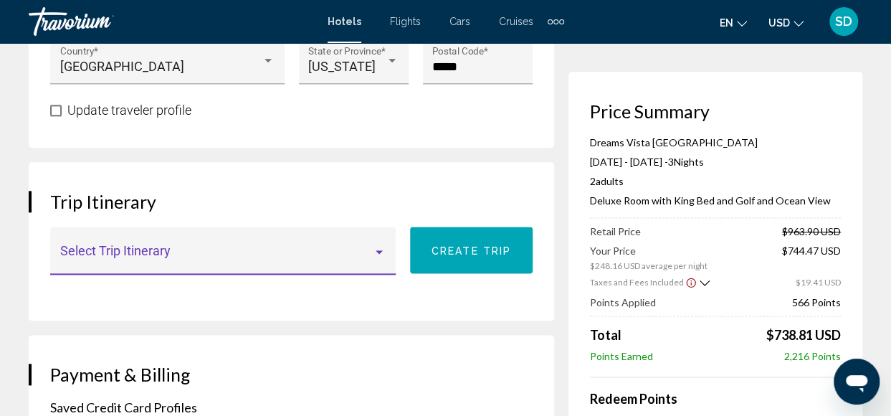
click at [283, 264] on span "Main content" at bounding box center [216, 257] width 313 height 14
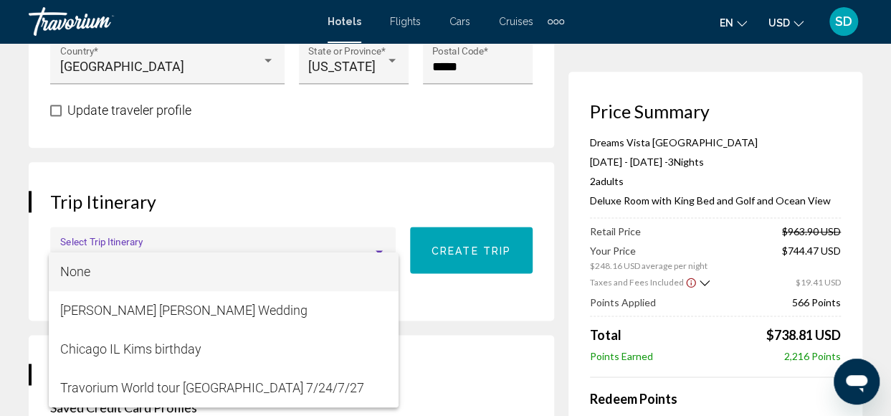
click at [110, 219] on div at bounding box center [445, 208] width 891 height 416
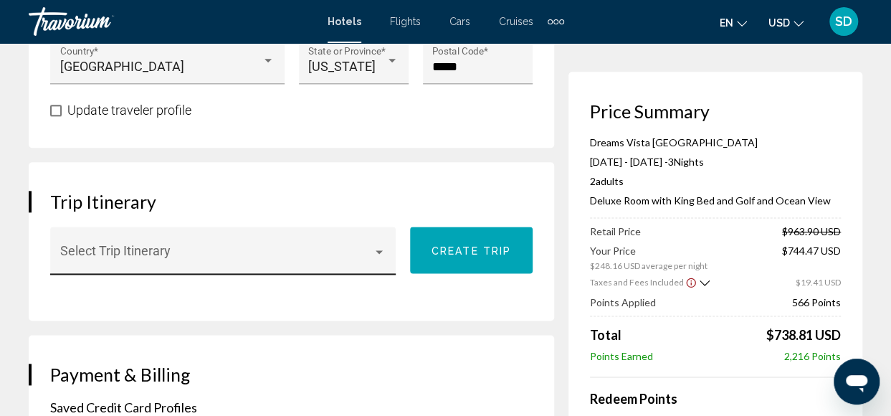
click at [131, 264] on span "Main content" at bounding box center [216, 257] width 313 height 14
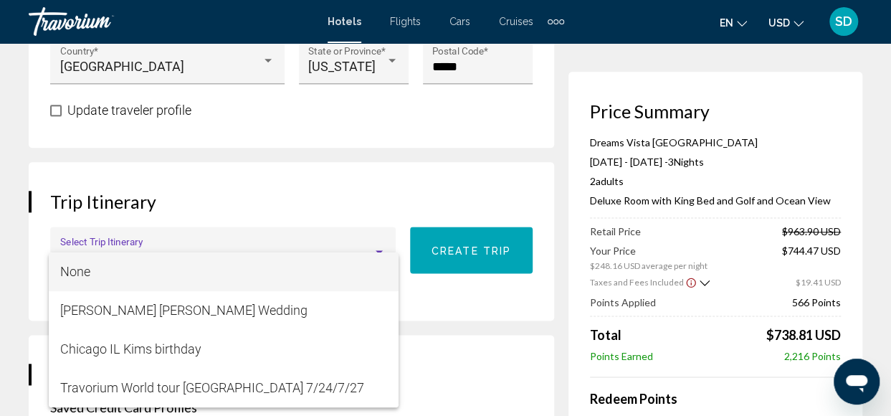
click at [267, 209] on div at bounding box center [445, 208] width 891 height 416
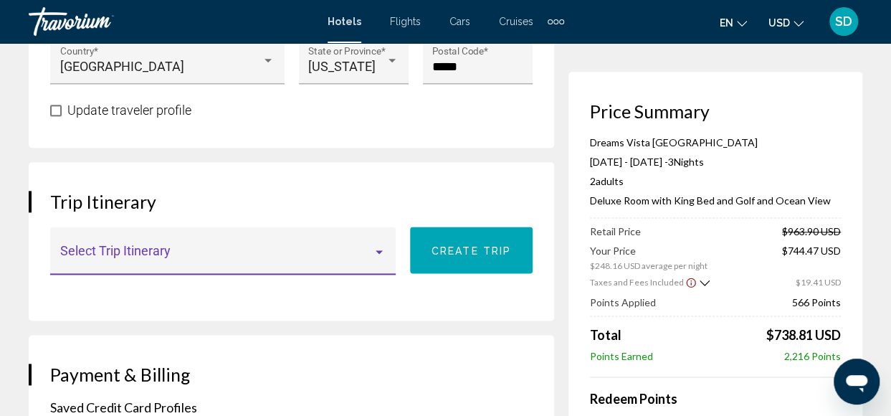
click at [110, 265] on span "Main content" at bounding box center [216, 257] width 313 height 14
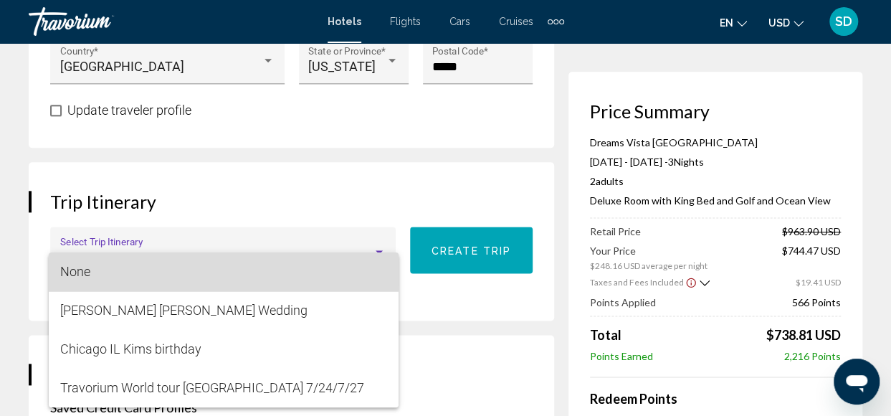
click at [110, 265] on span "None" at bounding box center [223, 271] width 327 height 39
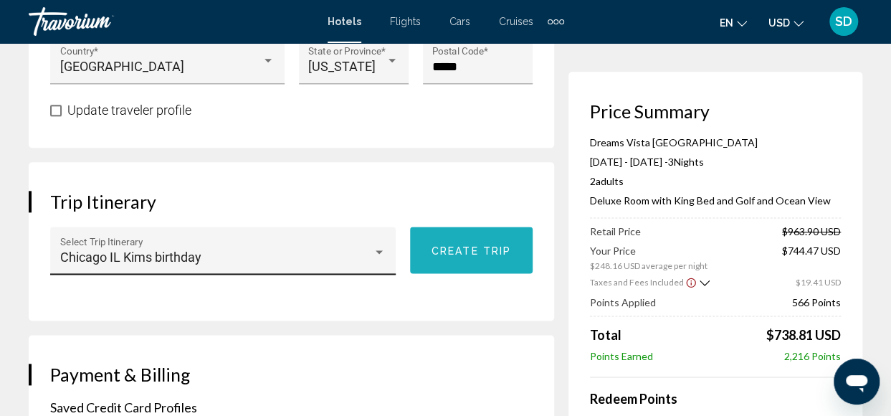
click at [488, 273] on button "Create trip" at bounding box center [471, 250] width 123 height 47
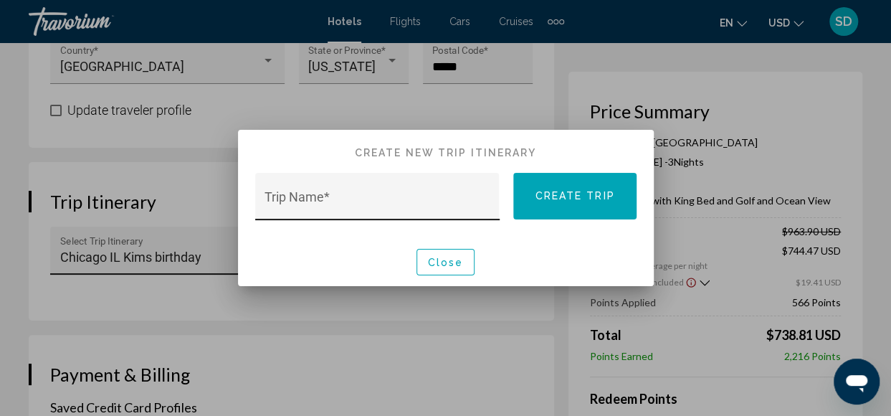
click at [305, 200] on input "Trip Name *" at bounding box center [377, 203] width 225 height 14
click at [305, 204] on input "**********" at bounding box center [377, 203] width 225 height 14
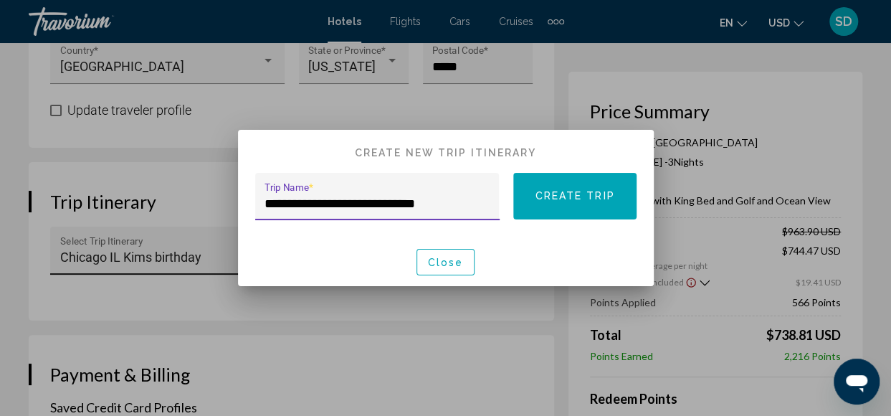
type input "**********"
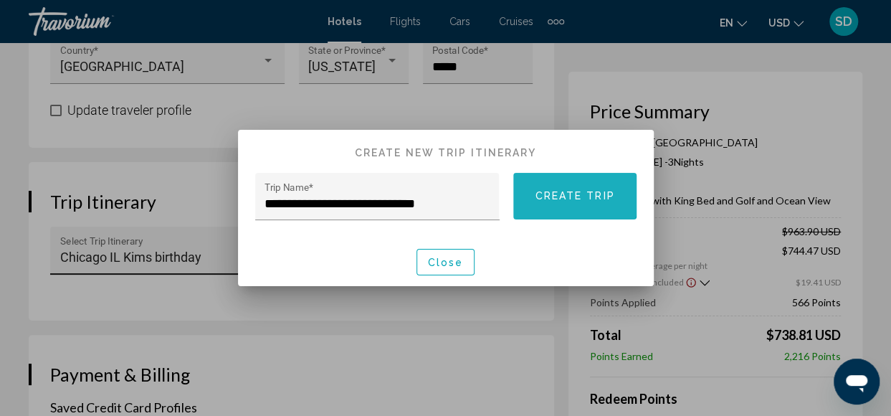
click at [560, 183] on button "Create trip" at bounding box center [574, 196] width 123 height 47
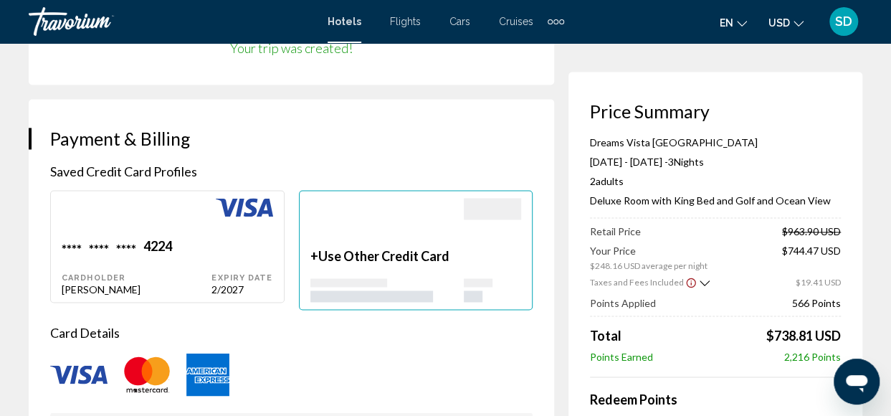
scroll to position [1076, 0]
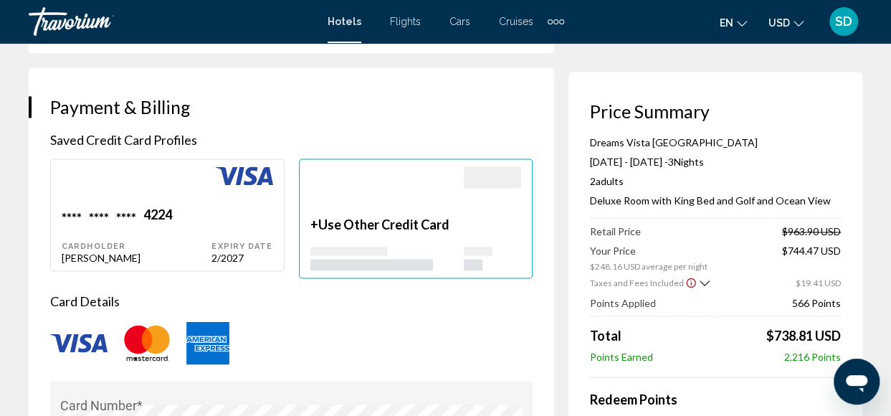
click at [358, 232] on span "Use Other Credit Card" at bounding box center [383, 225] width 131 height 16
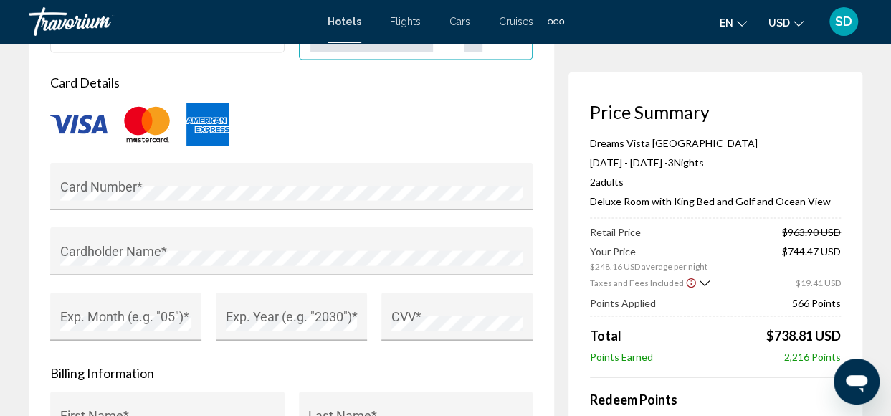
scroll to position [1363, 0]
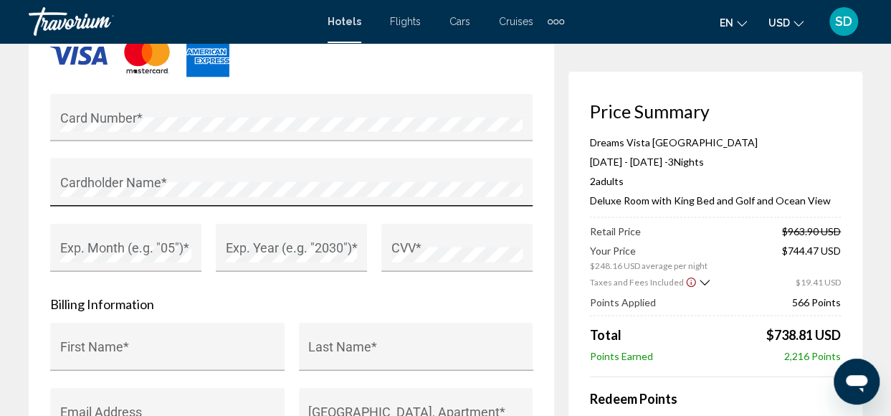
click at [191, 192] on div "Cardholder Name *" at bounding box center [291, 188] width 463 height 38
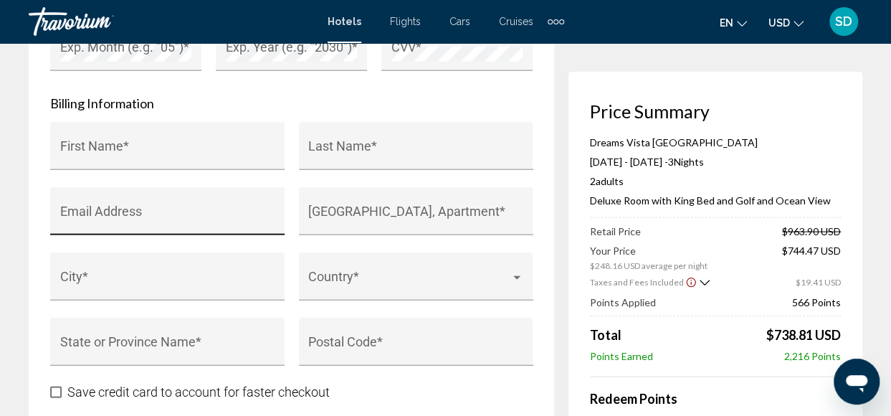
scroll to position [1578, 0]
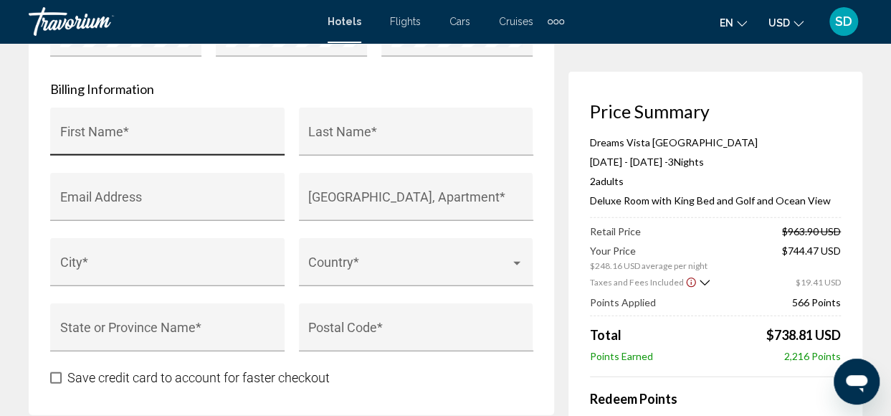
click at [115, 141] on div "First Name *" at bounding box center [167, 137] width 215 height 38
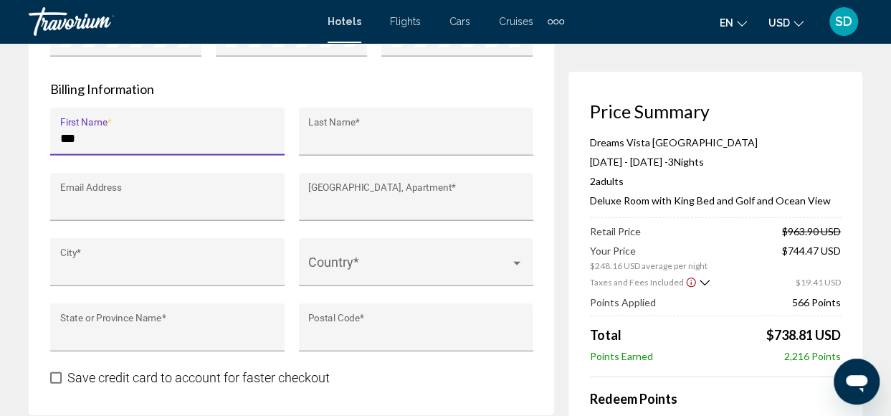
type input "********"
type input "**********"
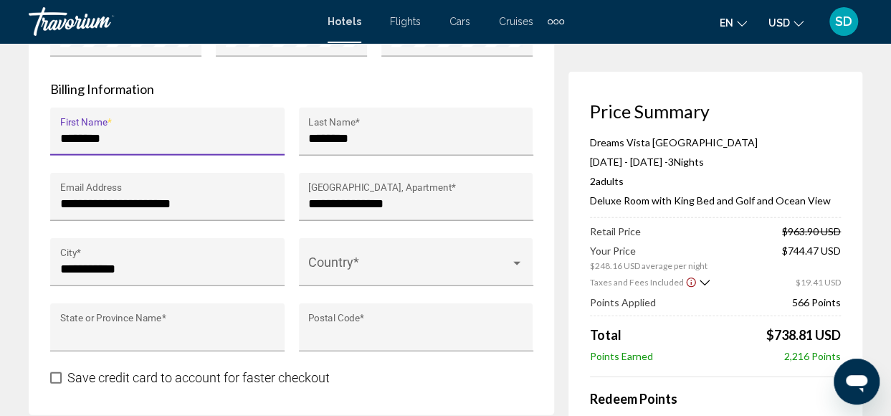
type input "**"
type input "*****"
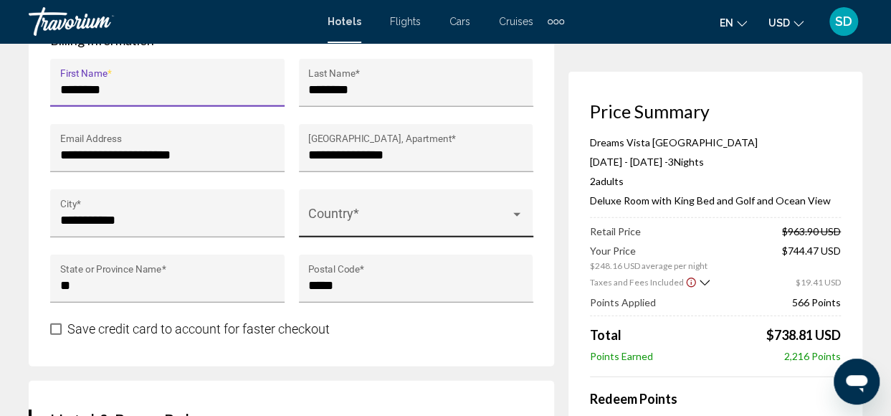
scroll to position [1649, 0]
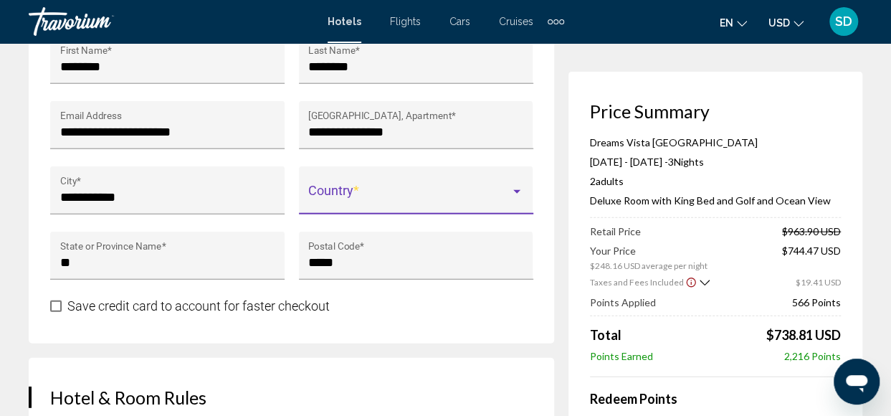
click at [360, 204] on span "Main content" at bounding box center [409, 197] width 202 height 14
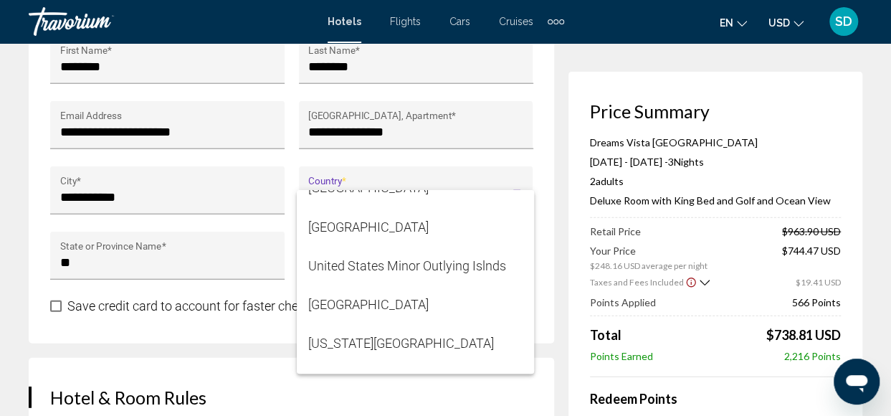
scroll to position [9306, 0]
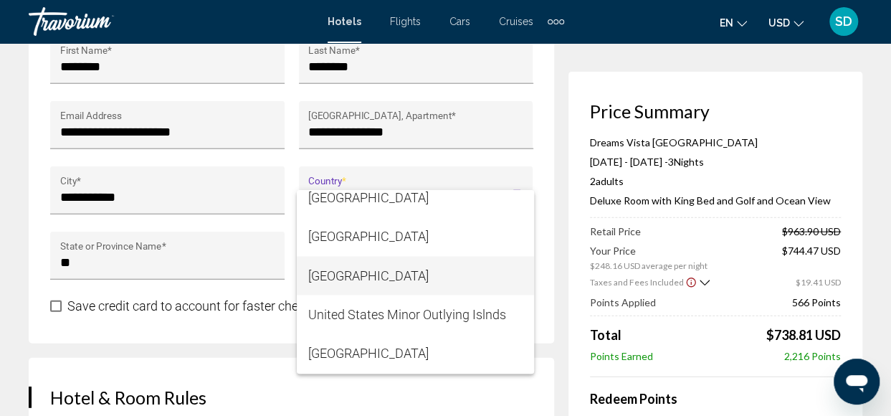
click at [415, 276] on span "[GEOGRAPHIC_DATA]" at bounding box center [415, 275] width 214 height 39
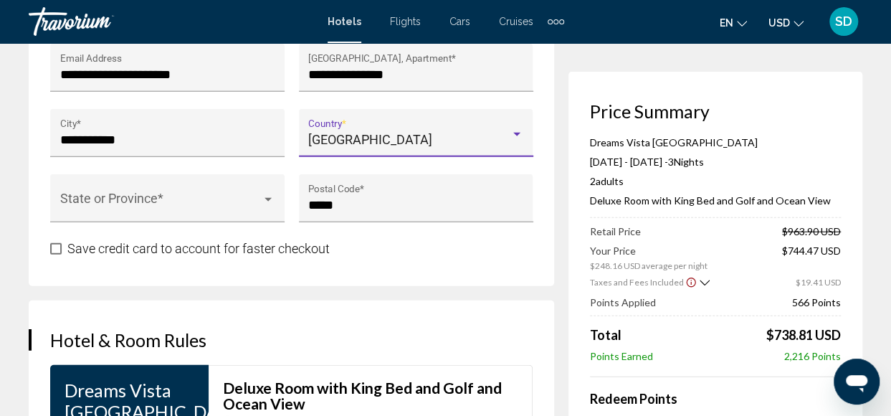
scroll to position [1793, 0]
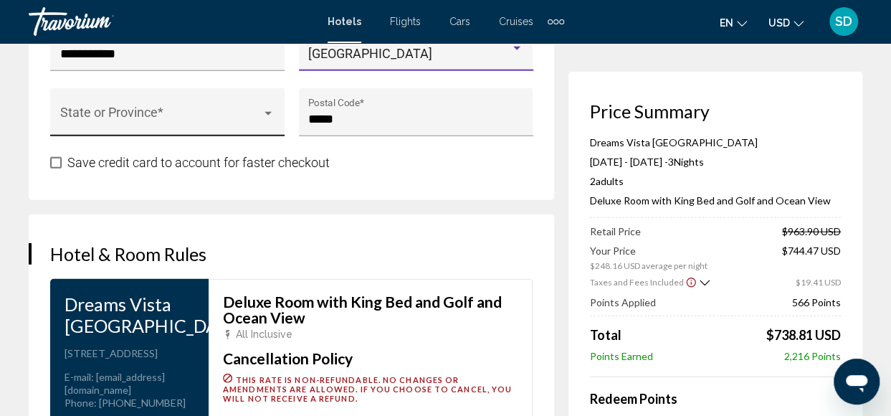
click at [143, 123] on div "State or Province *" at bounding box center [167, 117] width 215 height 38
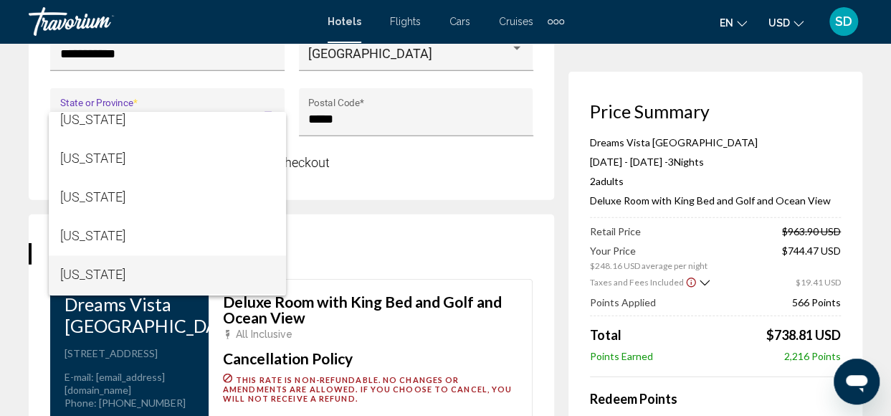
scroll to position [932, 0]
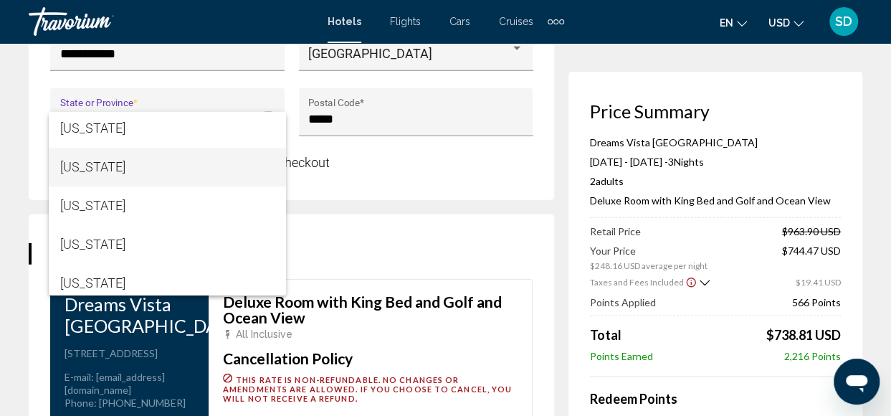
click at [116, 170] on span "[US_STATE]" at bounding box center [167, 167] width 214 height 39
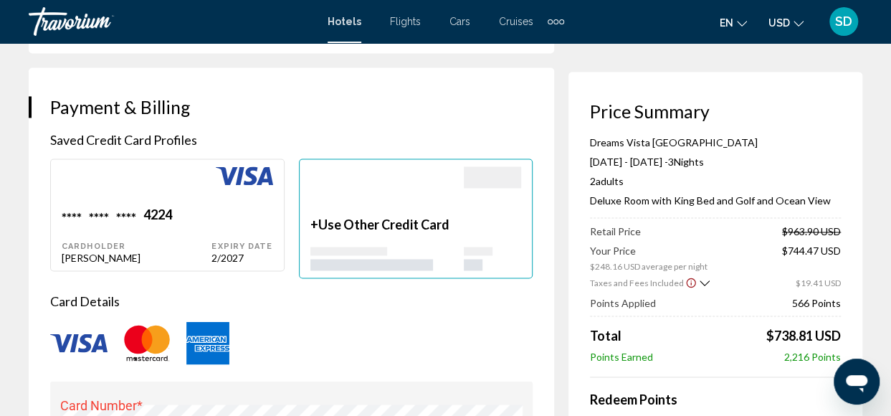
scroll to position [1291, 0]
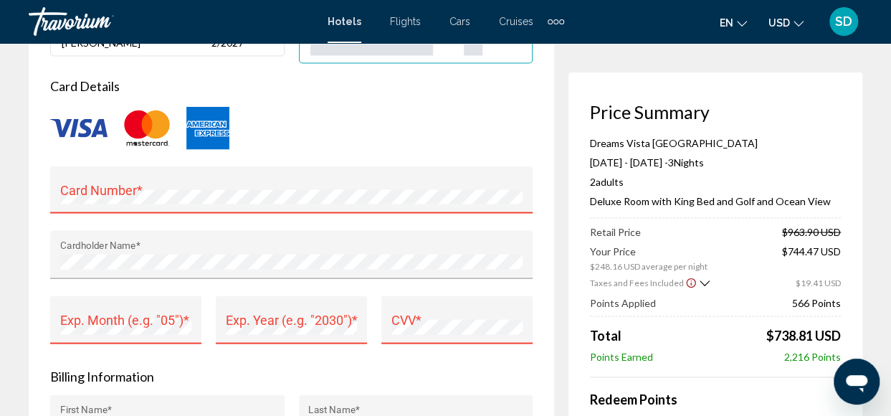
click at [105, 197] on div "Card Number *" at bounding box center [291, 194] width 463 height 38
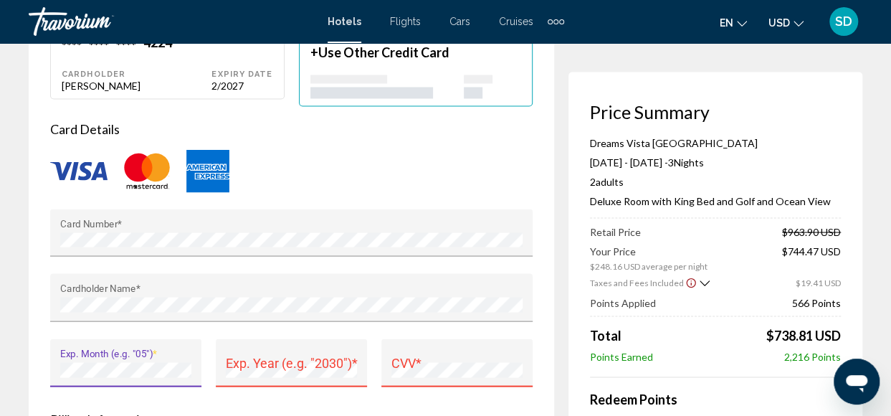
scroll to position [1219, 0]
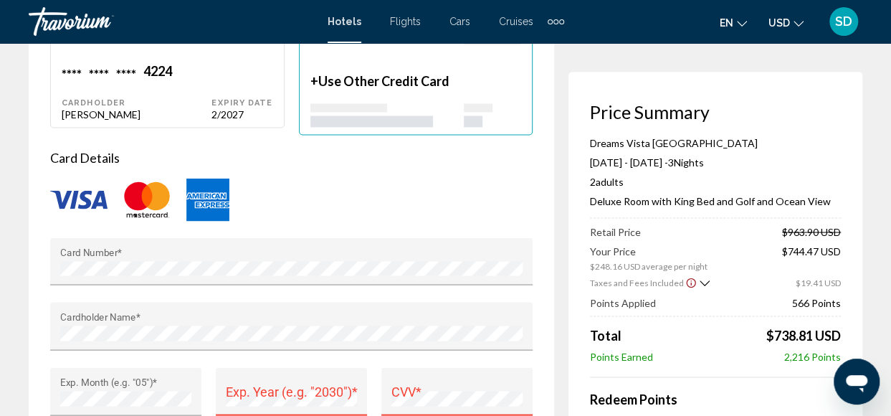
click at [270, 399] on div "Exp. Year (e.g. "2030") *" at bounding box center [292, 396] width 132 height 38
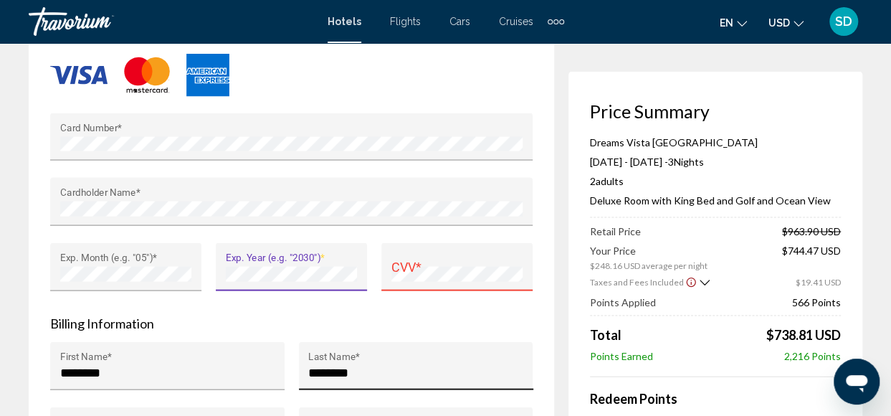
scroll to position [1365, 0]
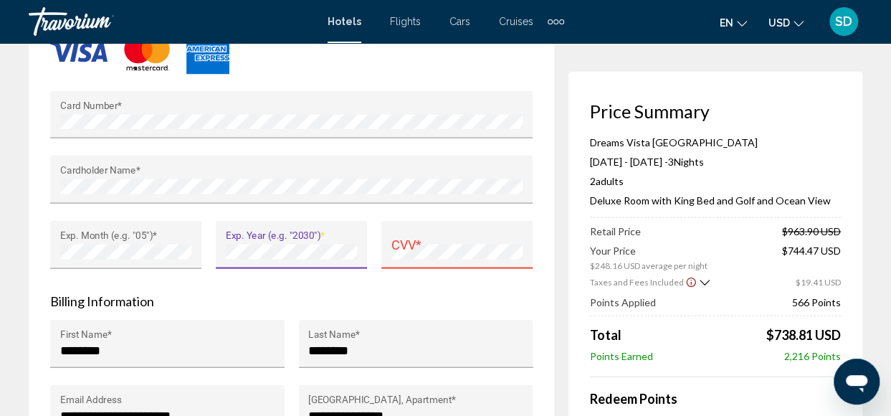
click at [438, 256] on div "CVV *" at bounding box center [458, 250] width 132 height 38
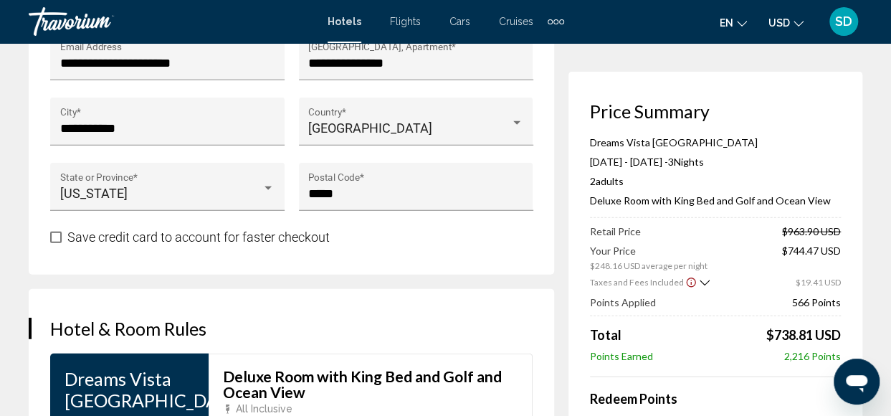
scroll to position [1724, 0]
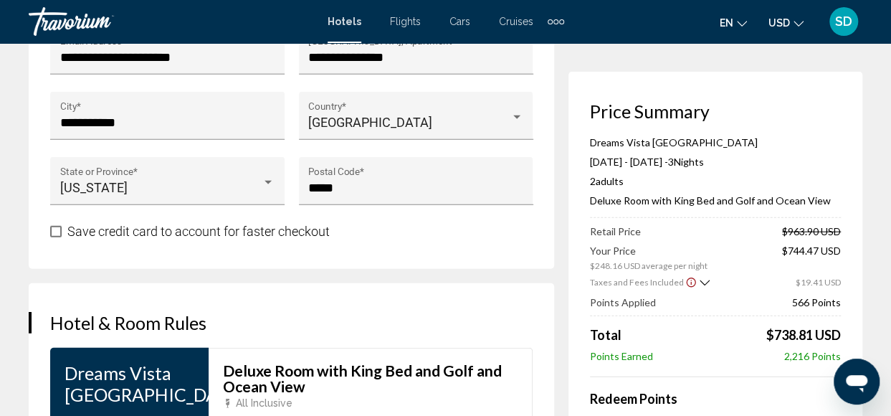
click at [55, 237] on span "Main content" at bounding box center [55, 231] width 11 height 11
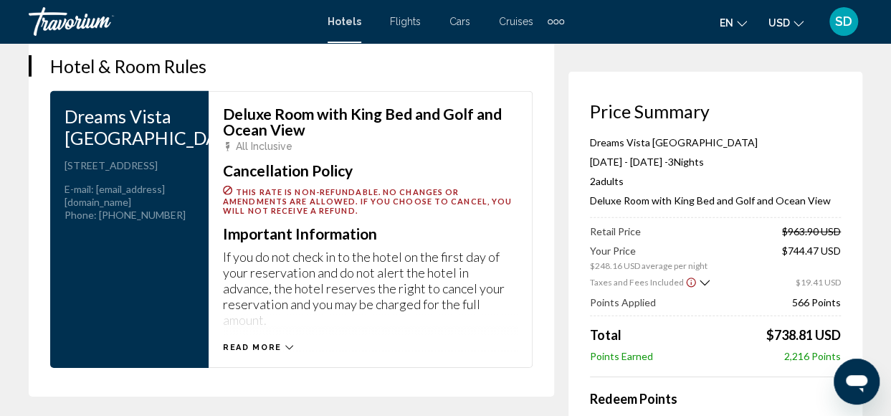
scroll to position [2011, 0]
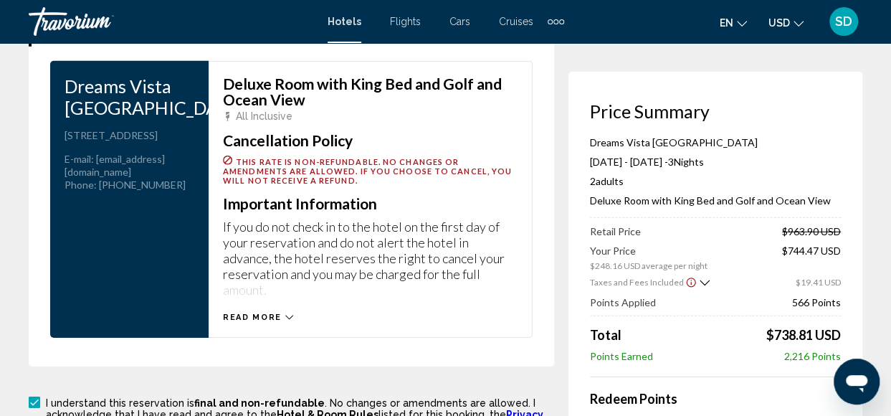
click at [287, 318] on icon "Main content" at bounding box center [289, 317] width 8 height 8
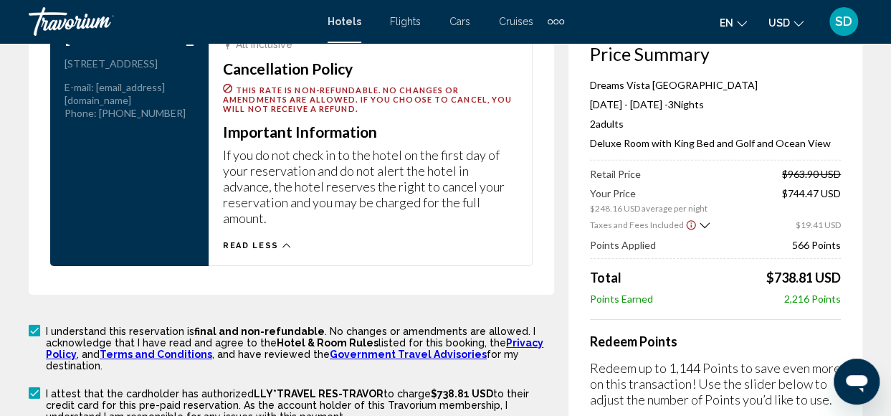
scroll to position [2154, 0]
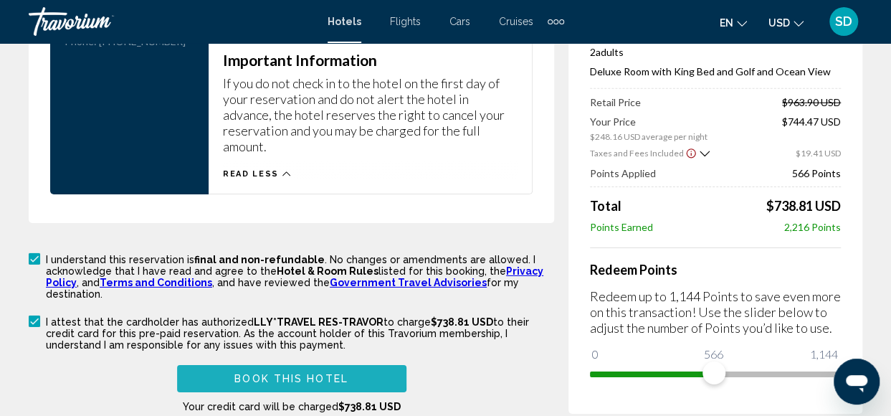
click at [250, 374] on span "Book this hotel" at bounding box center [292, 379] width 114 height 11
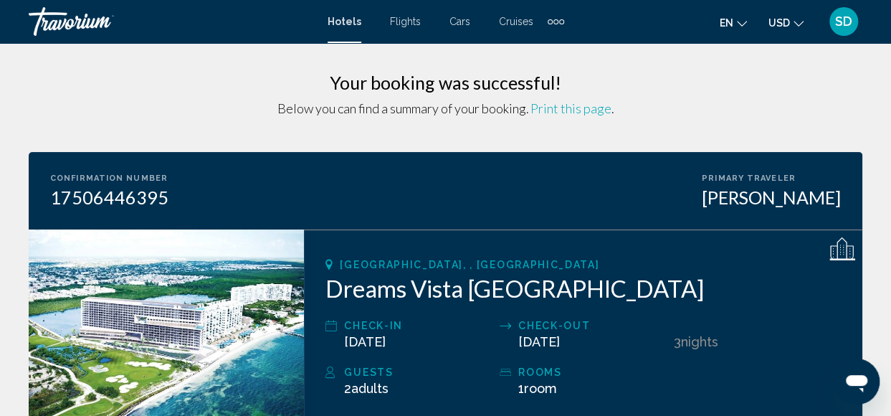
drag, startPoint x: 570, startPoint y: 111, endPoint x: 158, endPoint y: 309, distance: 456.7
click at [570, 111] on span "Print this page" at bounding box center [571, 108] width 81 height 16
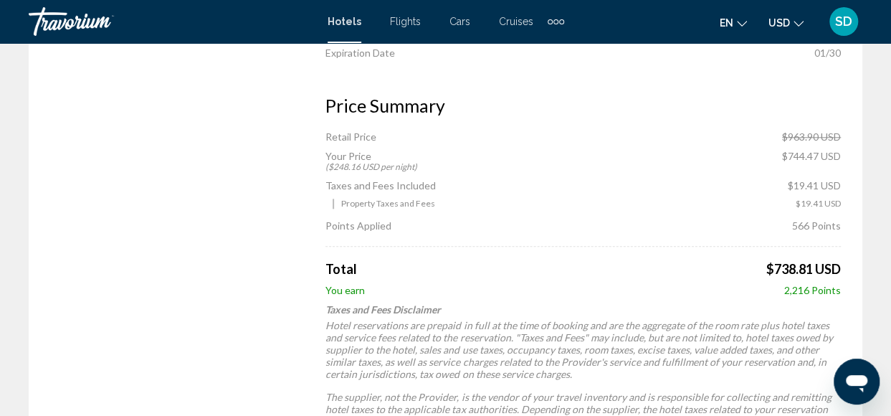
scroll to position [717, 0]
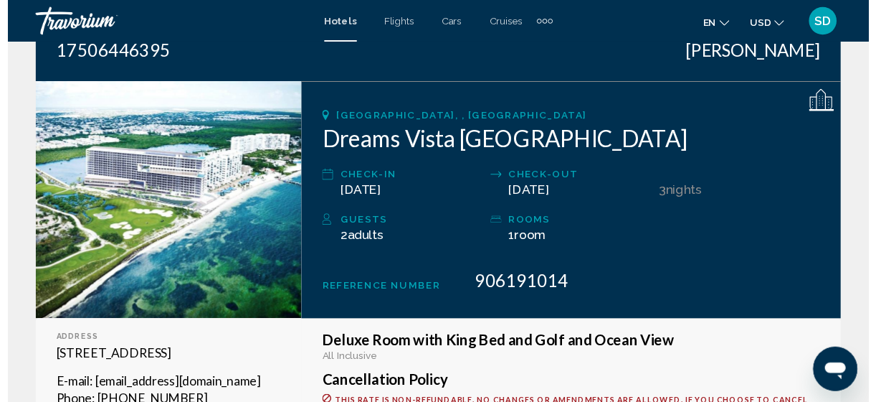
scroll to position [146, 0]
